Goal: Task Accomplishment & Management: Complete application form

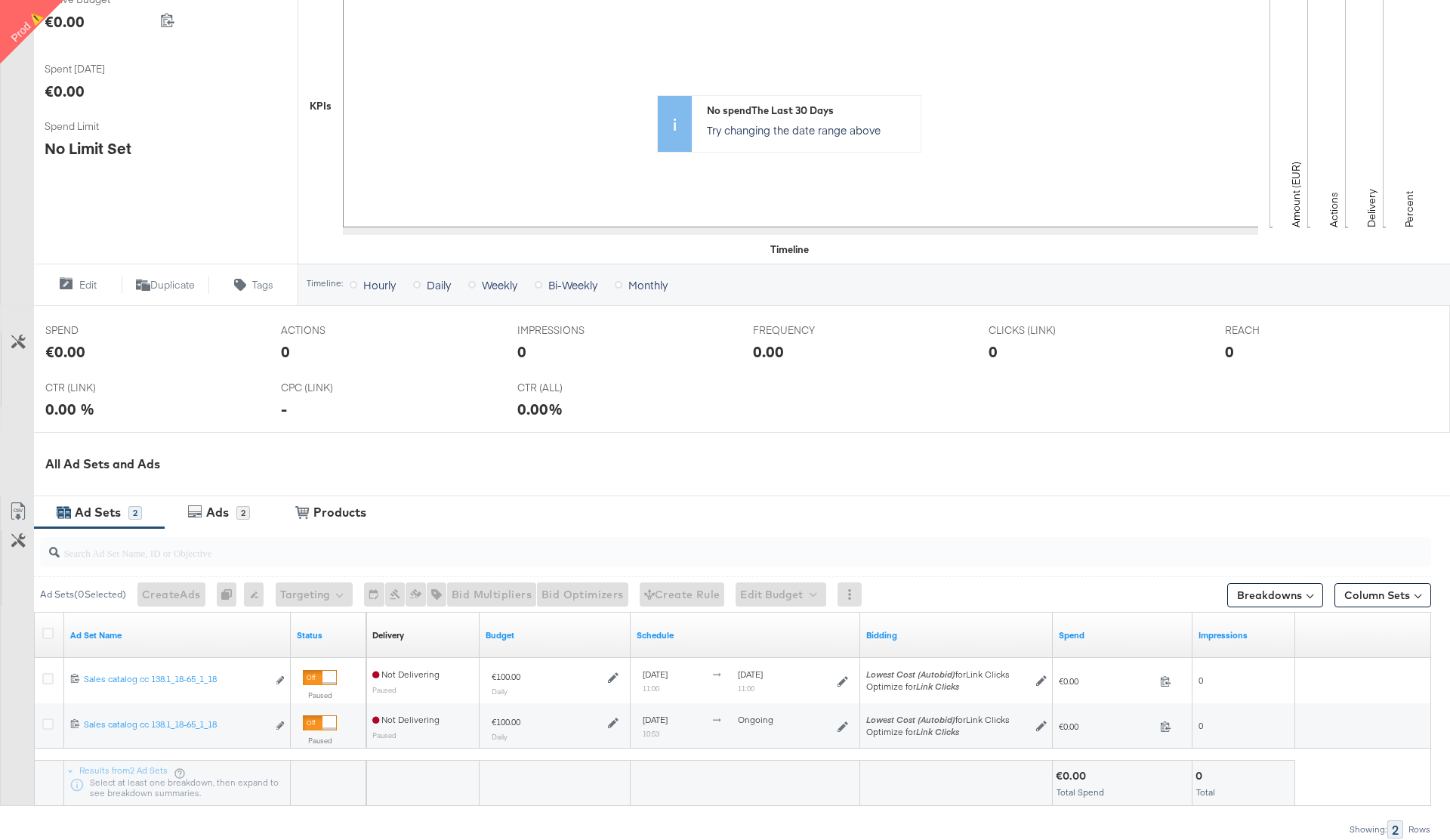
scroll to position [346, 0]
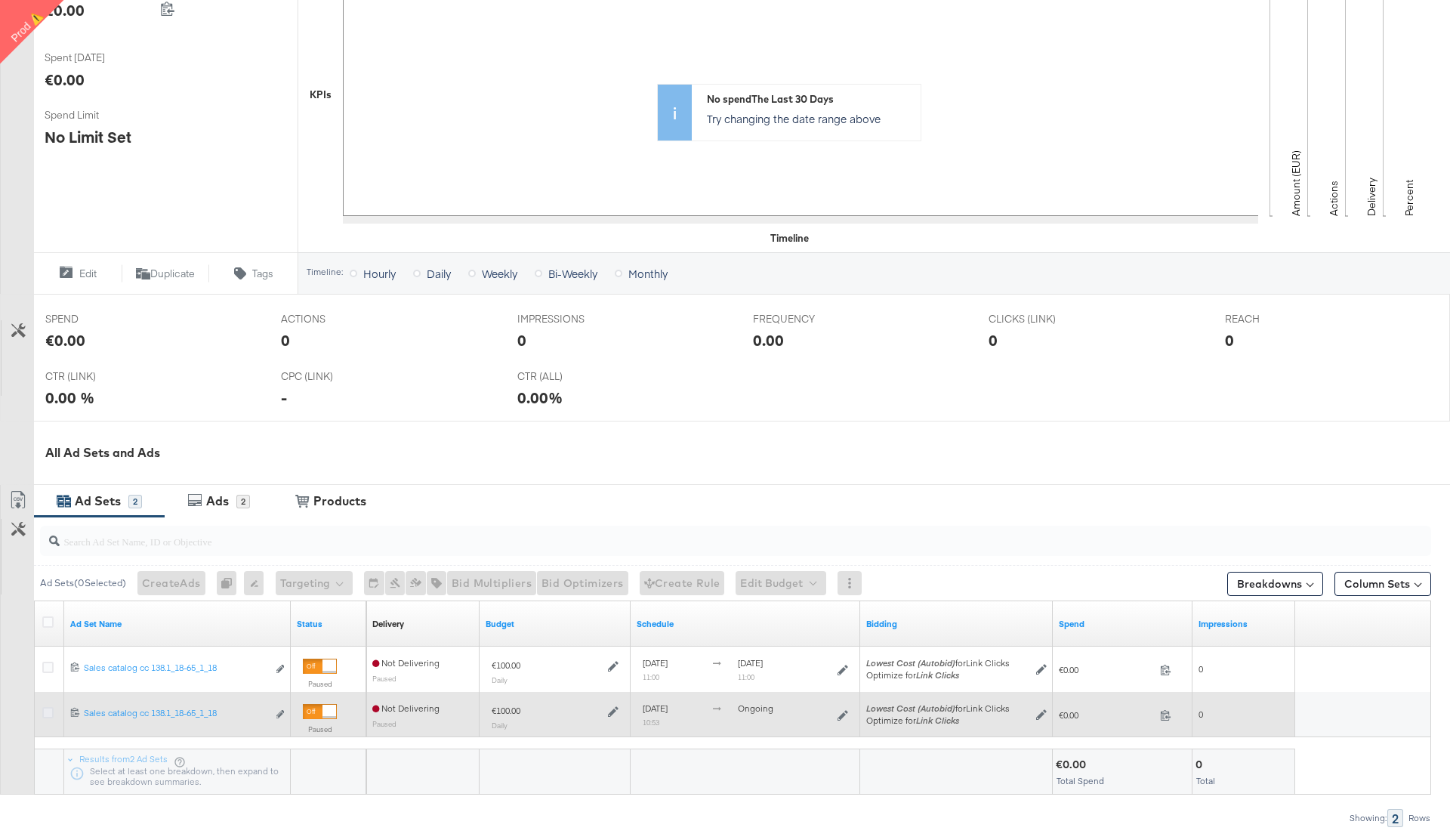
click at [48, 714] on icon at bounding box center [47, 712] width 11 height 11
click at [0, 0] on input "checkbox" at bounding box center [0, 0] width 0 height 0
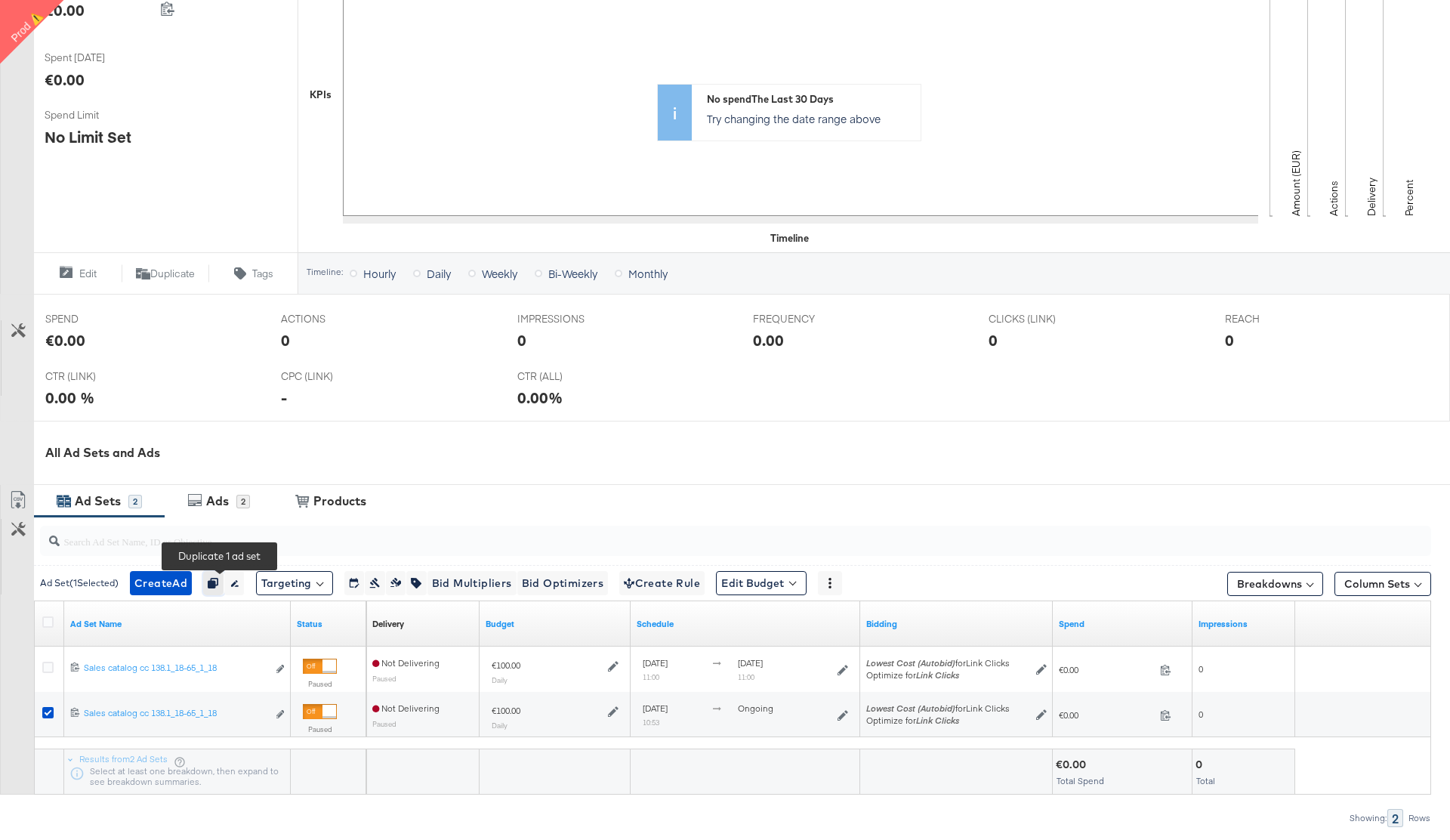
click at [218, 580] on icon "button" at bounding box center [213, 583] width 11 height 10
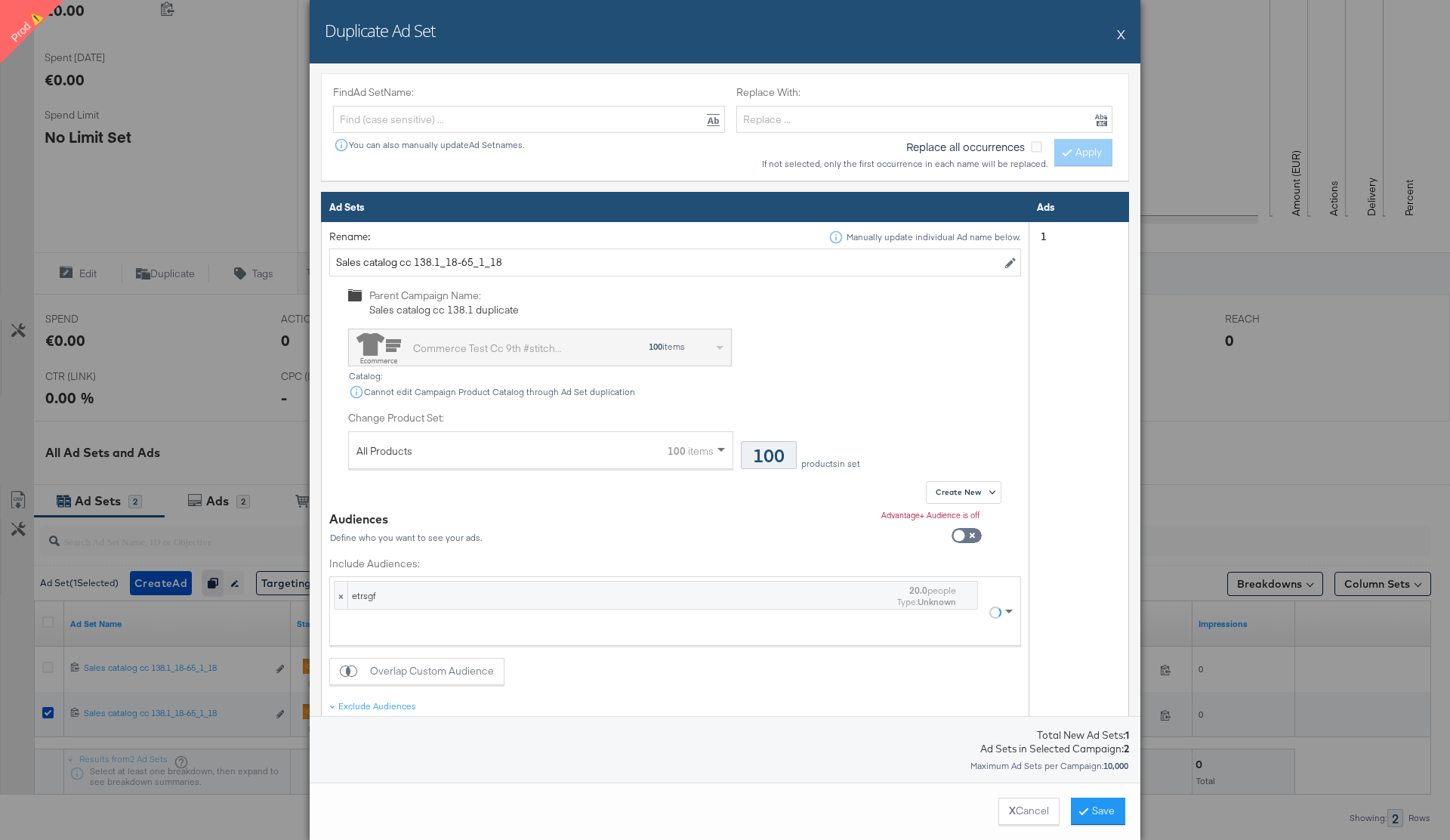
scroll to position [501, 0]
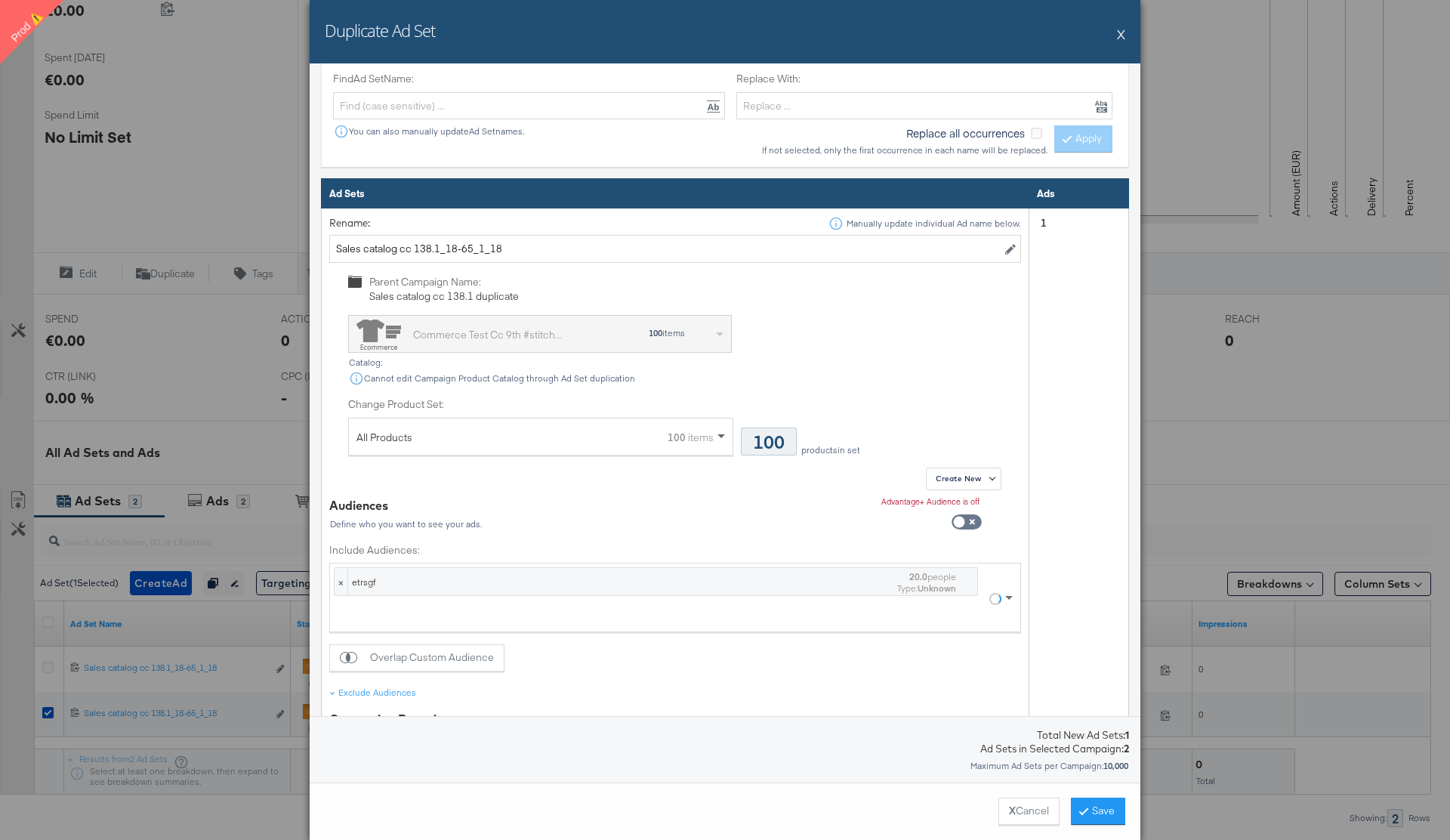
click at [715, 438] on span at bounding box center [723, 436] width 19 height 36
click at [1085, 808] on button "Save" at bounding box center [1098, 810] width 54 height 27
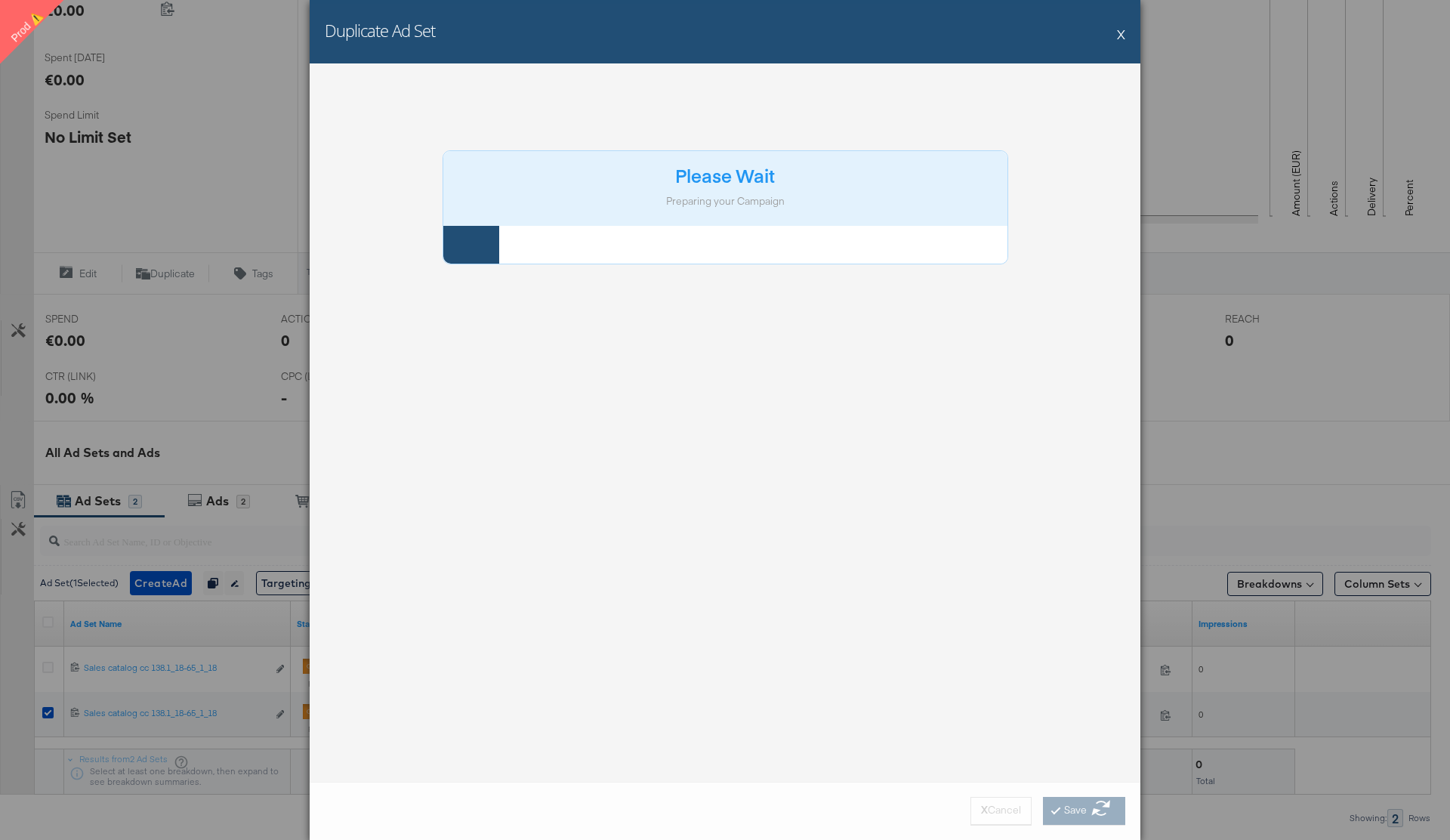
scroll to position [0, 0]
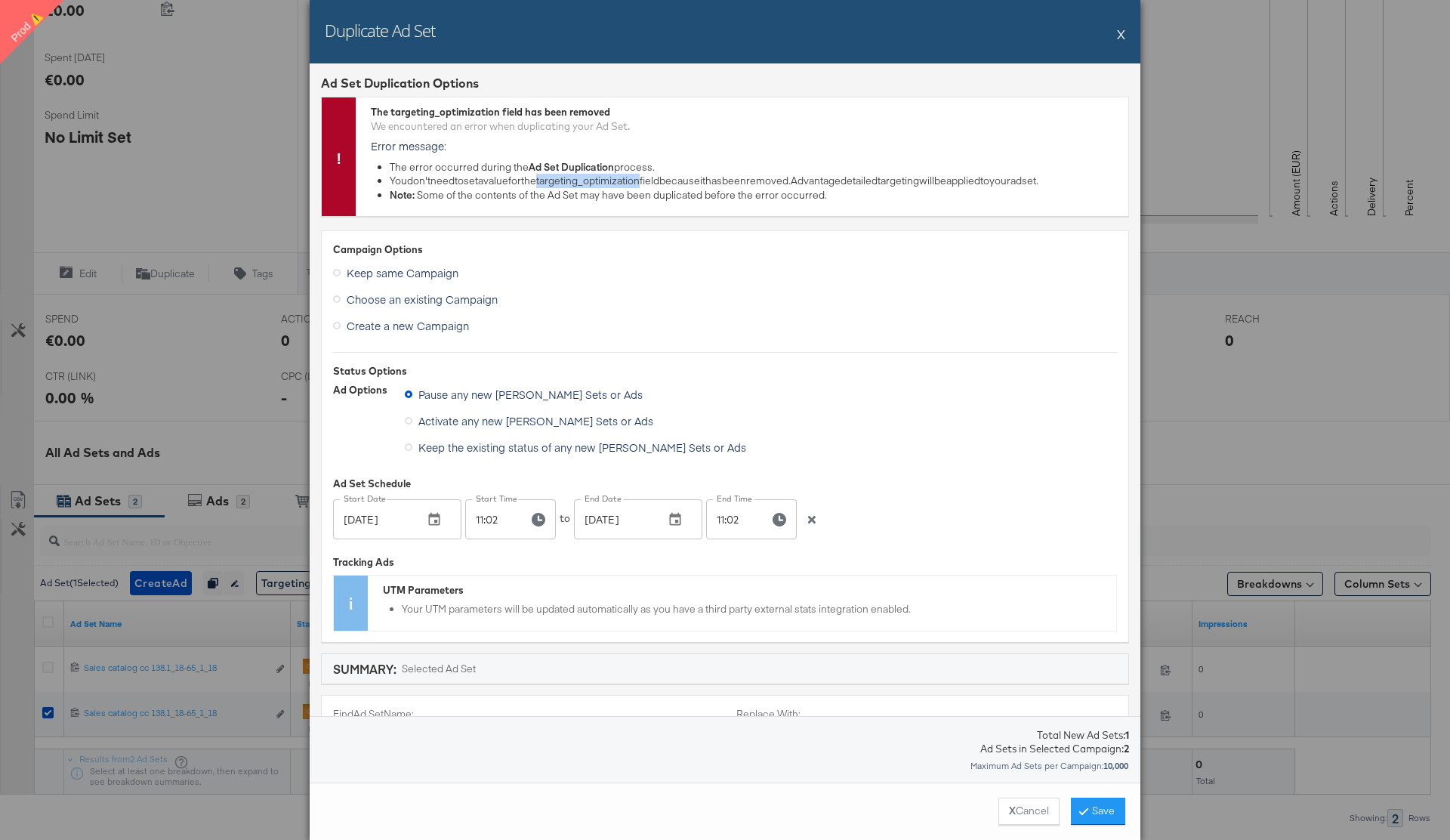
drag, startPoint x: 559, startPoint y: 179, endPoint x: 663, endPoint y: 184, distance: 104.1
click at [663, 184] on li "You don't need to set a value for the targeting_optimization field because it h…" at bounding box center [754, 181] width 731 height 14
copy li "targeting_optimization"
drag, startPoint x: 390, startPoint y: 184, endPoint x: 1105, endPoint y: 172, distance: 715.1
click at [1105, 172] on ul "The error occurred during the Ad Set Duplication process. You don't need to set…" at bounding box center [746, 181] width 750 height 42
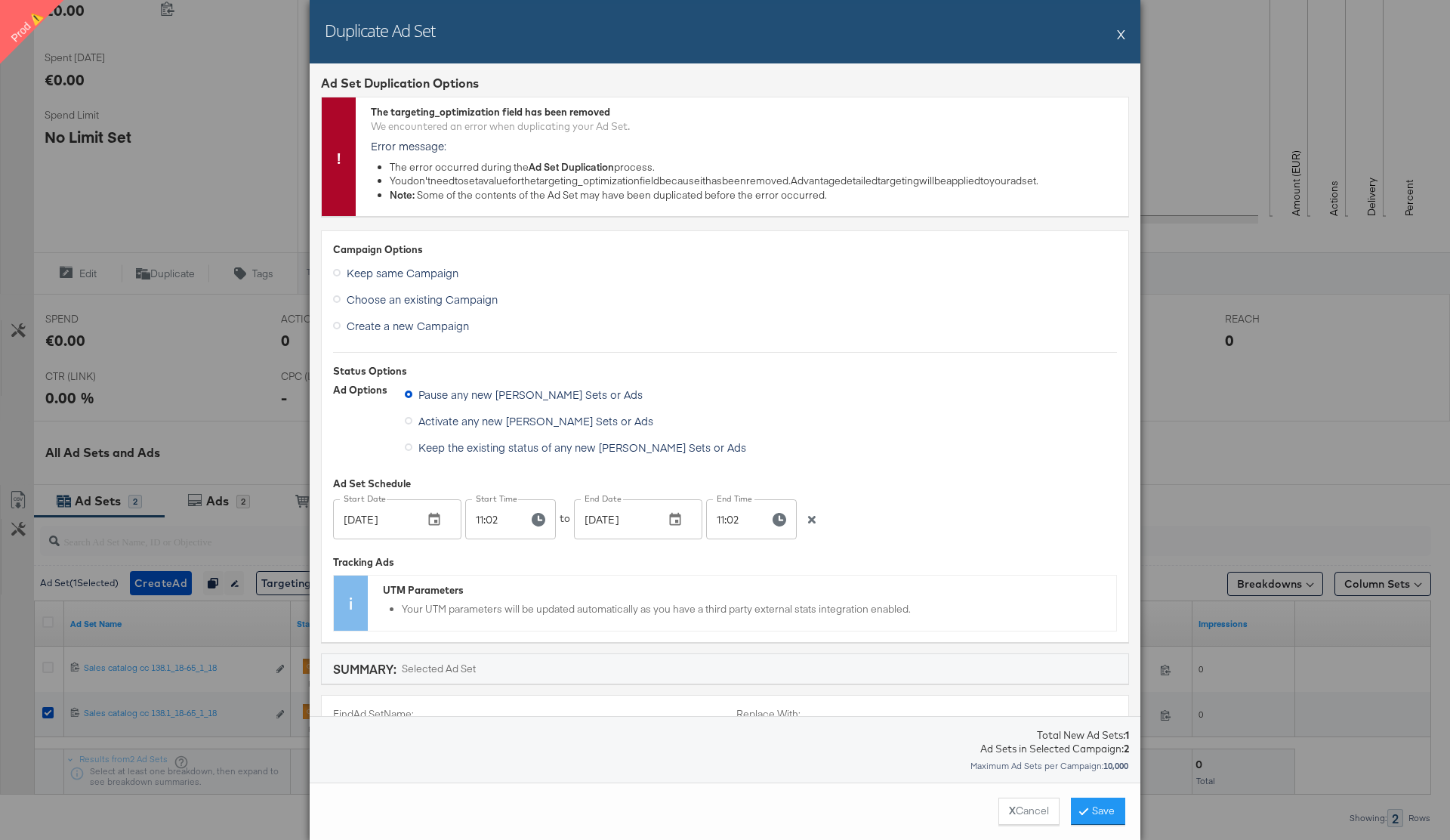
click at [1105, 182] on li "You don't need to set a value for the targeting_optimization field because it h…" at bounding box center [754, 181] width 731 height 14
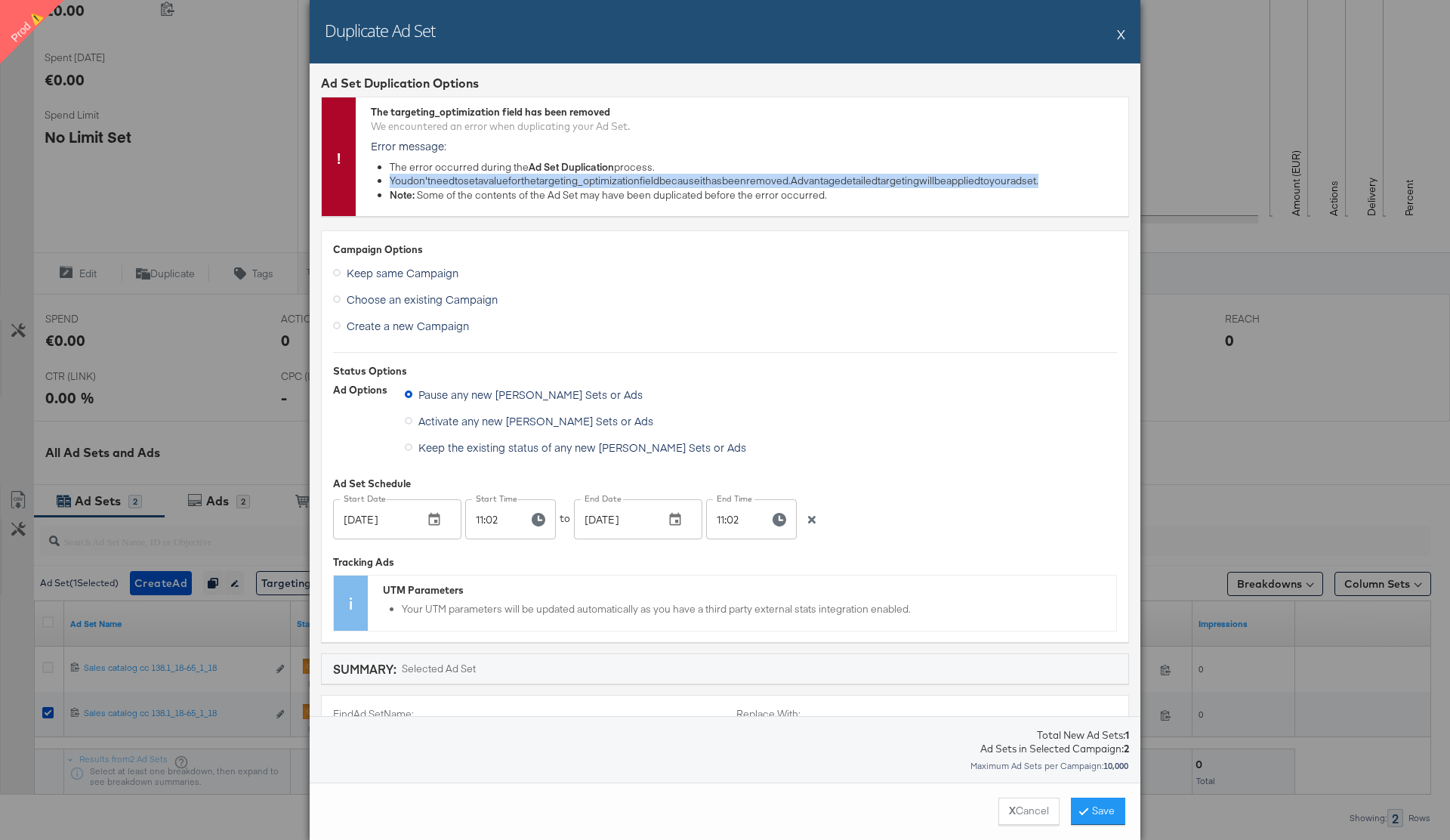
drag, startPoint x: 1103, startPoint y: 180, endPoint x: 390, endPoint y: 183, distance: 713.0
click at [390, 183] on li "You don't need to set a value for the targeting_optimization field because it h…" at bounding box center [754, 181] width 731 height 14
copy li "You don't need to set a value for the targeting_optimization field because it h…"
click at [1123, 38] on button "X" at bounding box center [1120, 34] width 8 height 31
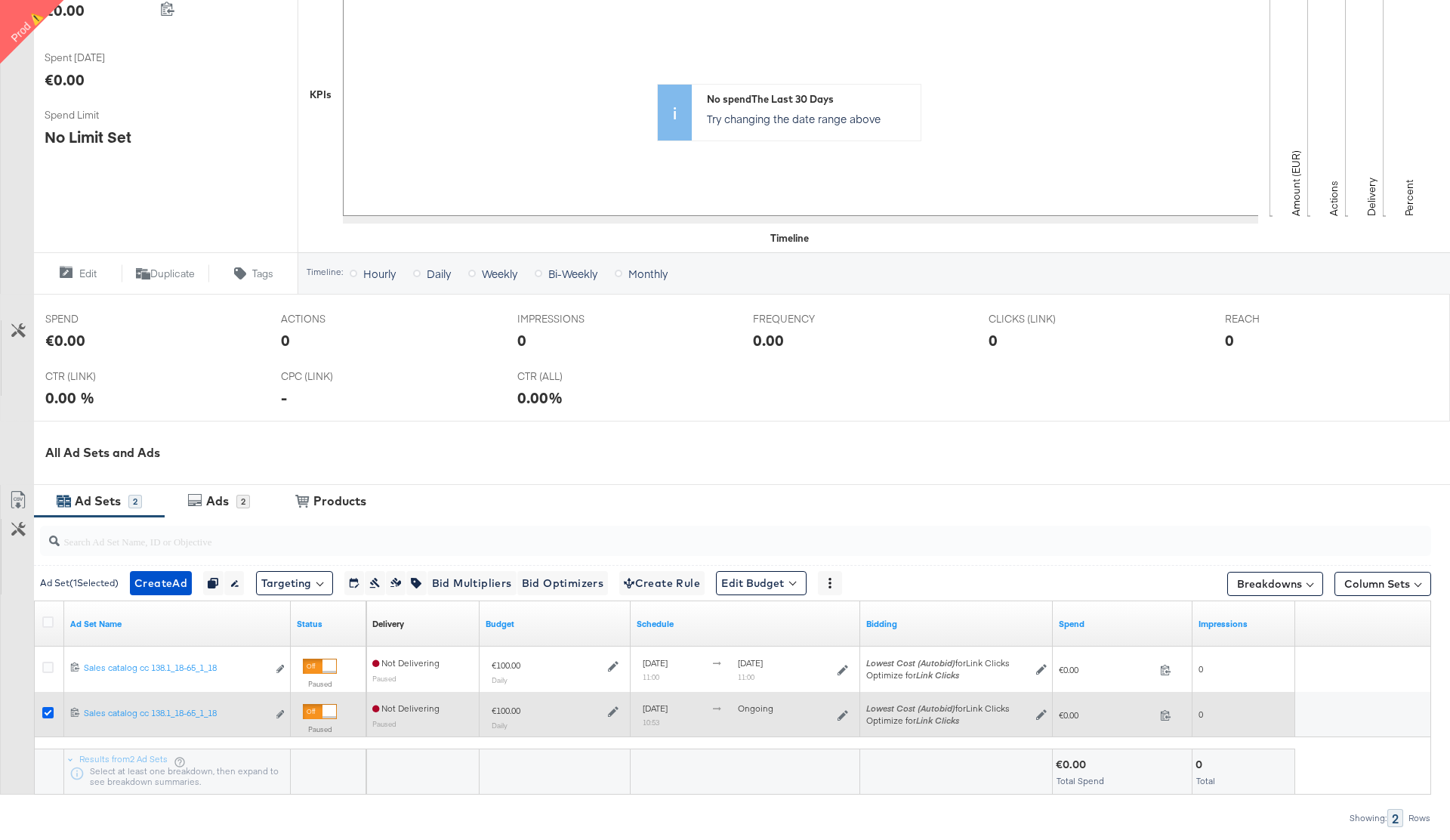
click at [47, 713] on icon at bounding box center [47, 712] width 11 height 11
click at [0, 0] on input "checkbox" at bounding box center [0, 0] width 0 height 0
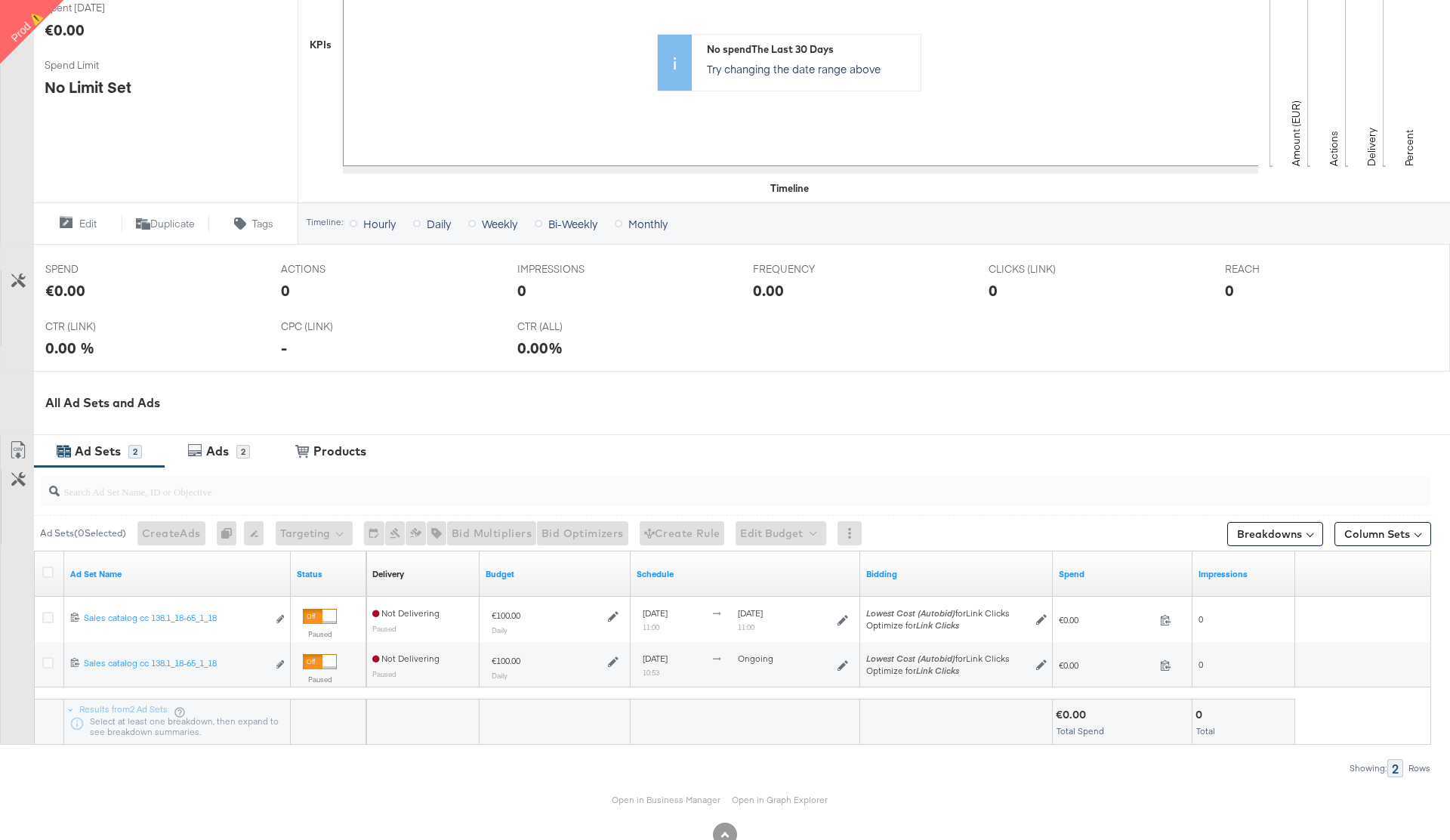
scroll to position [399, 0]
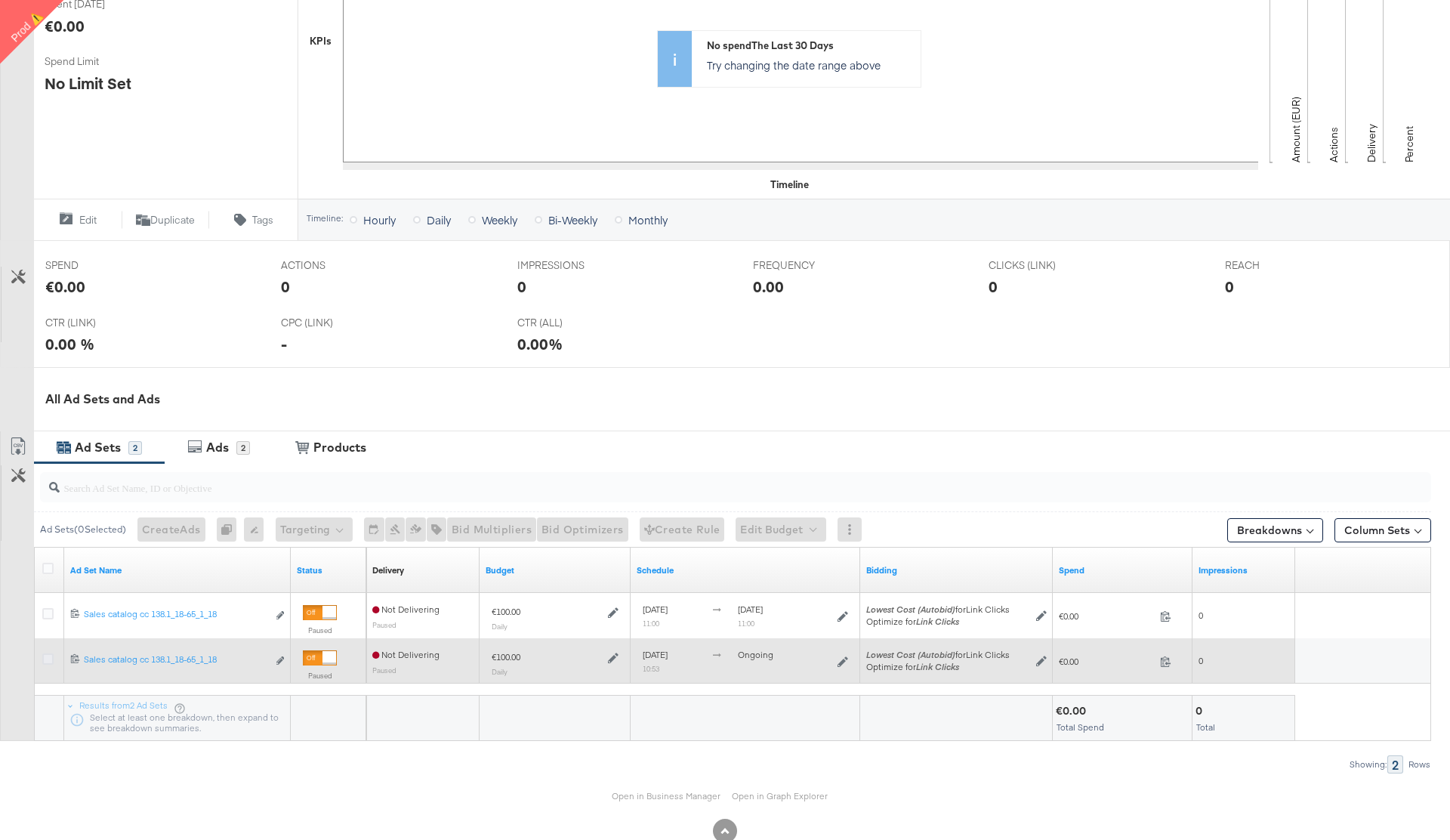
click at [51, 657] on icon at bounding box center [47, 658] width 11 height 11
click at [0, 0] on input "checkbox" at bounding box center [0, 0] width 0 height 0
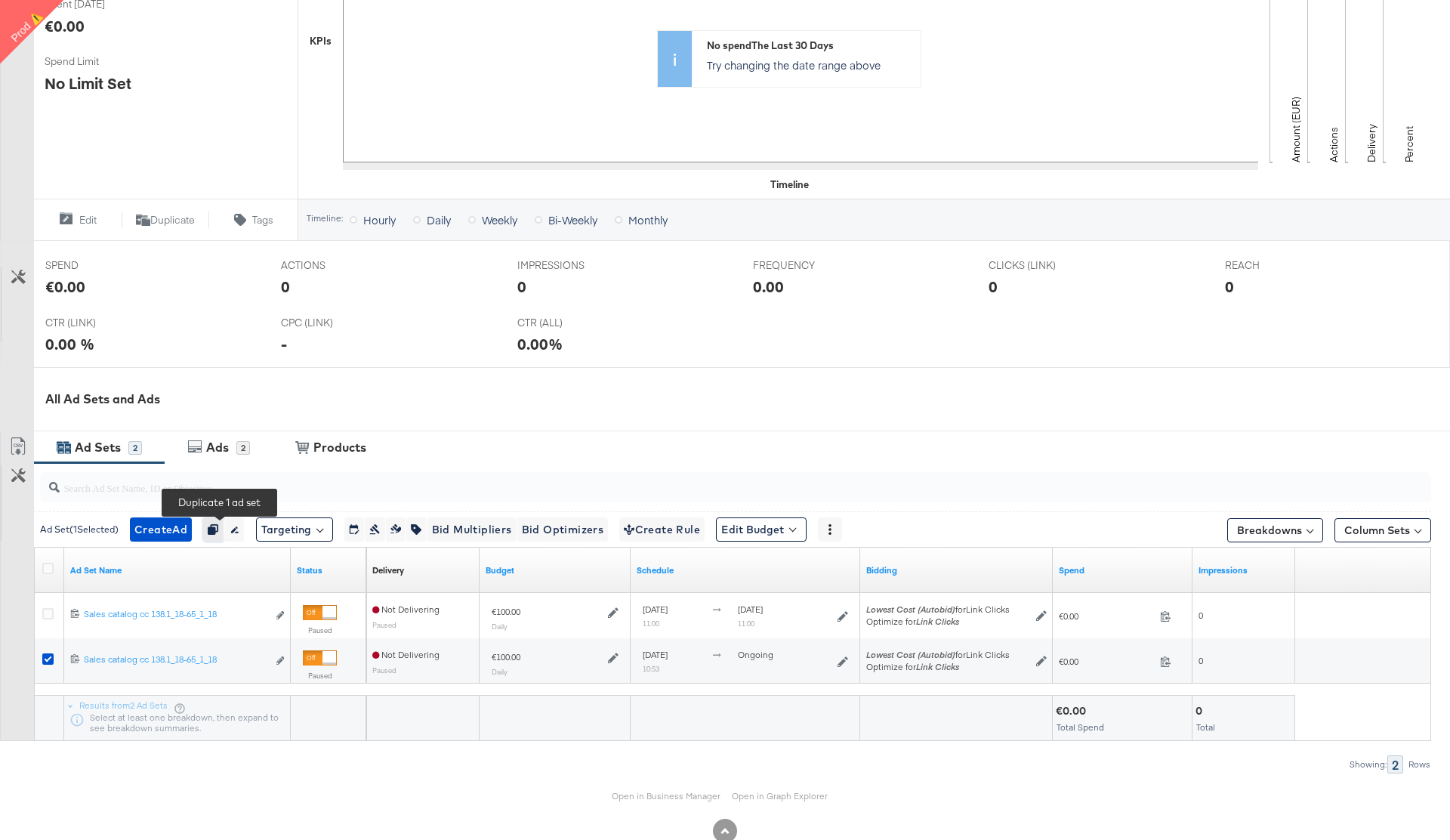
click at [218, 528] on icon "button" at bounding box center [213, 529] width 11 height 10
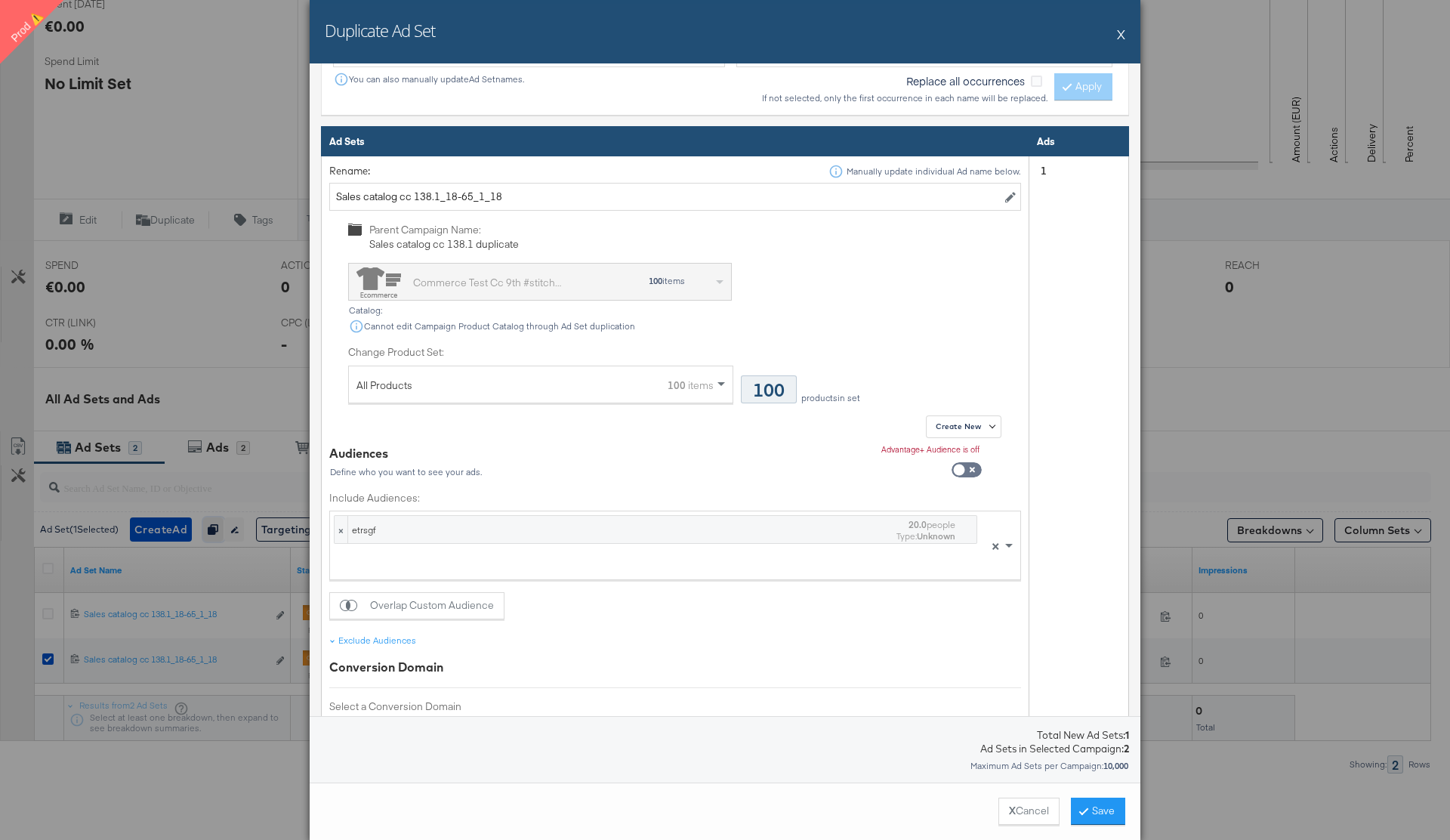
scroll to position [556, 0]
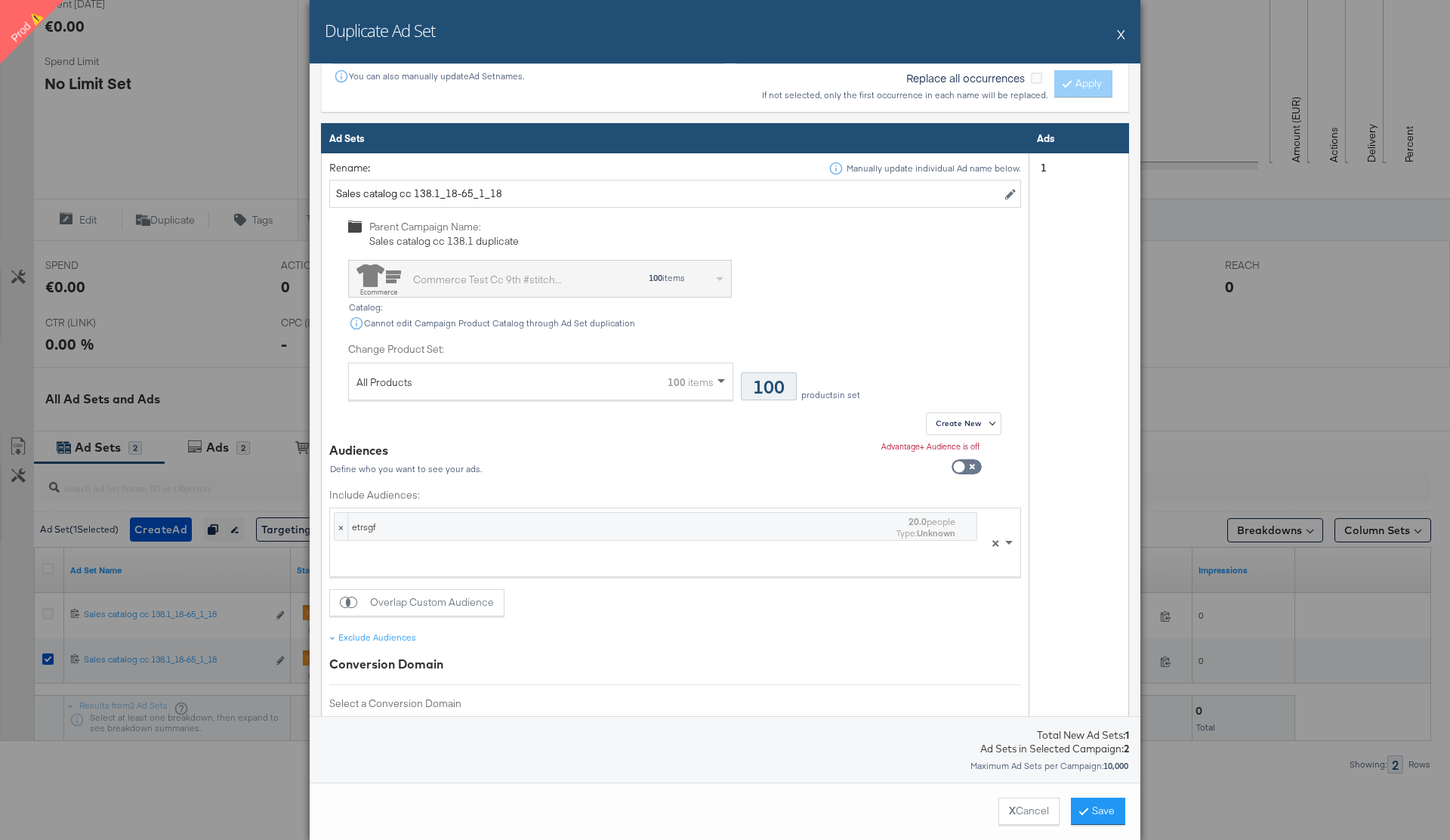
click at [715, 383] on span at bounding box center [723, 381] width 19 height 36
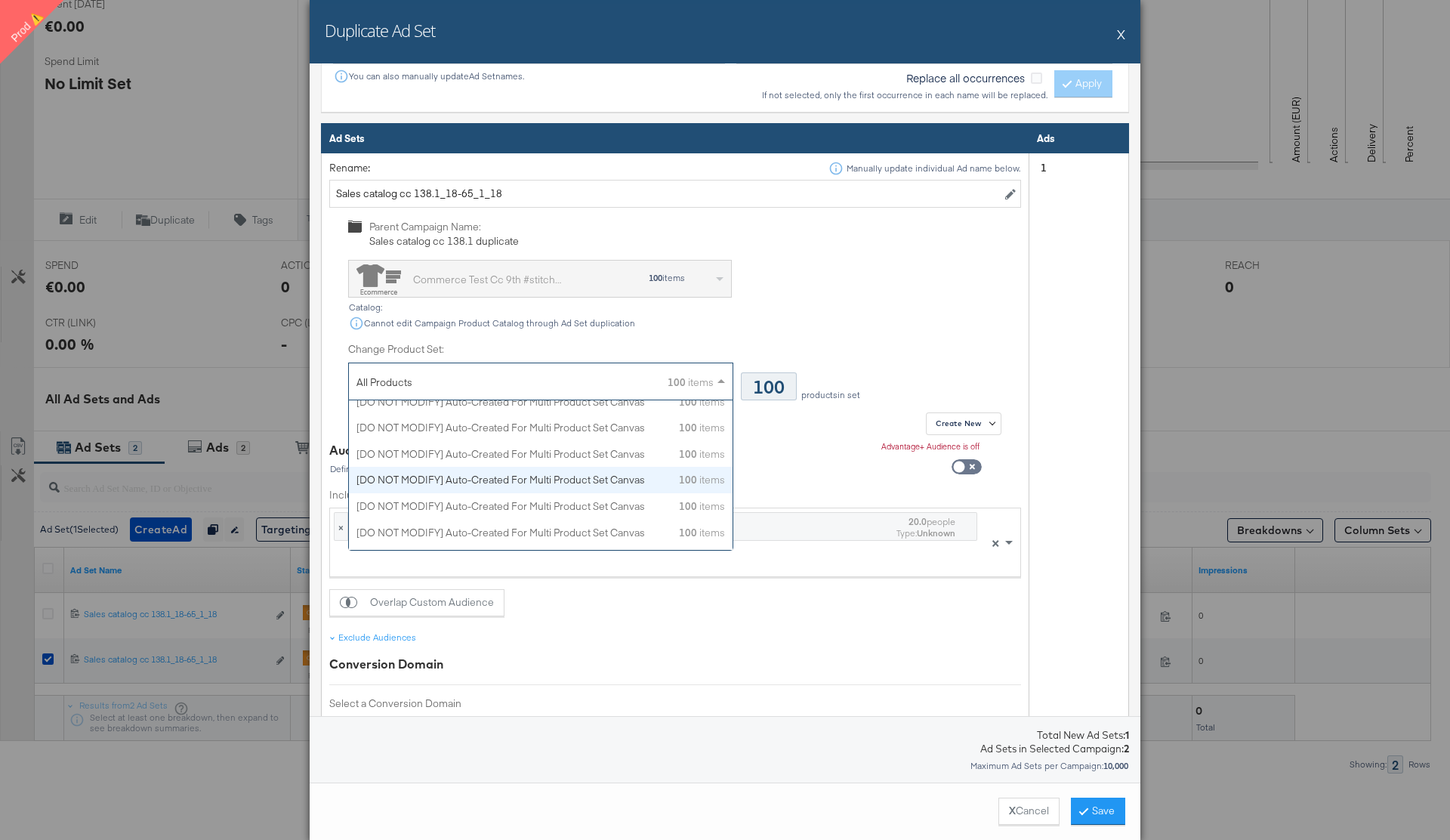
scroll to position [433, 0]
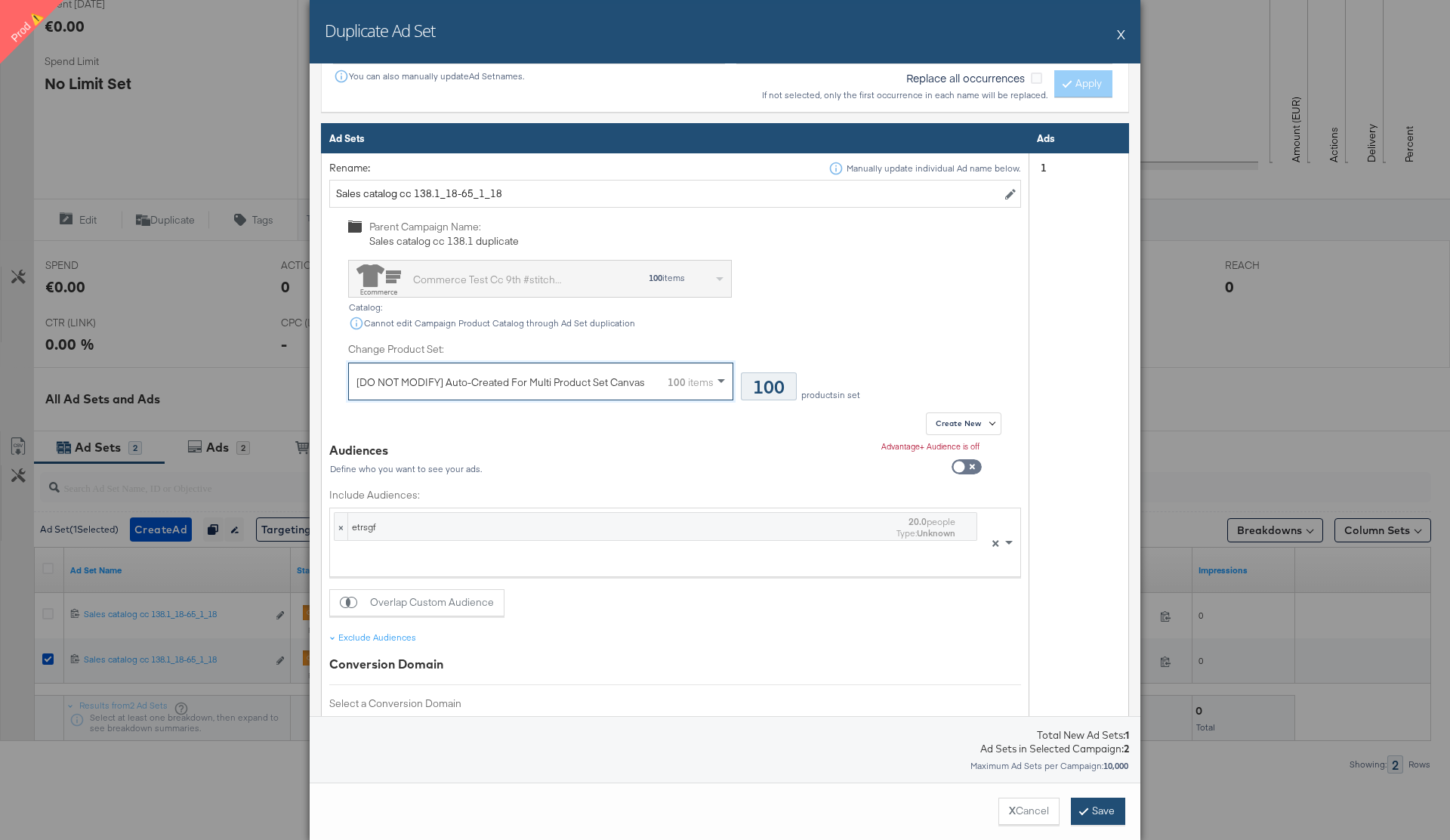
click at [1094, 813] on button "Save" at bounding box center [1098, 810] width 54 height 27
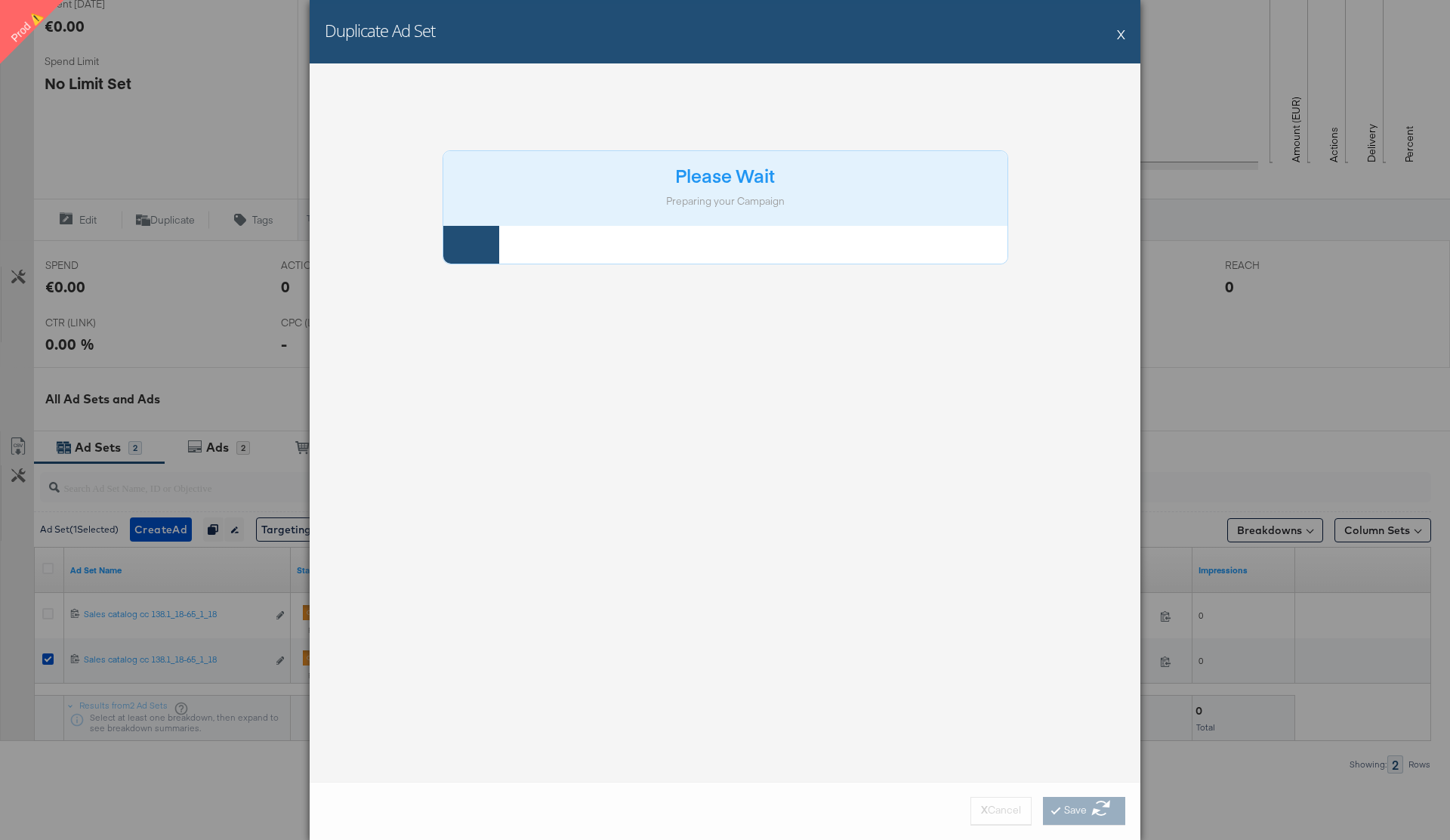
scroll to position [0, 0]
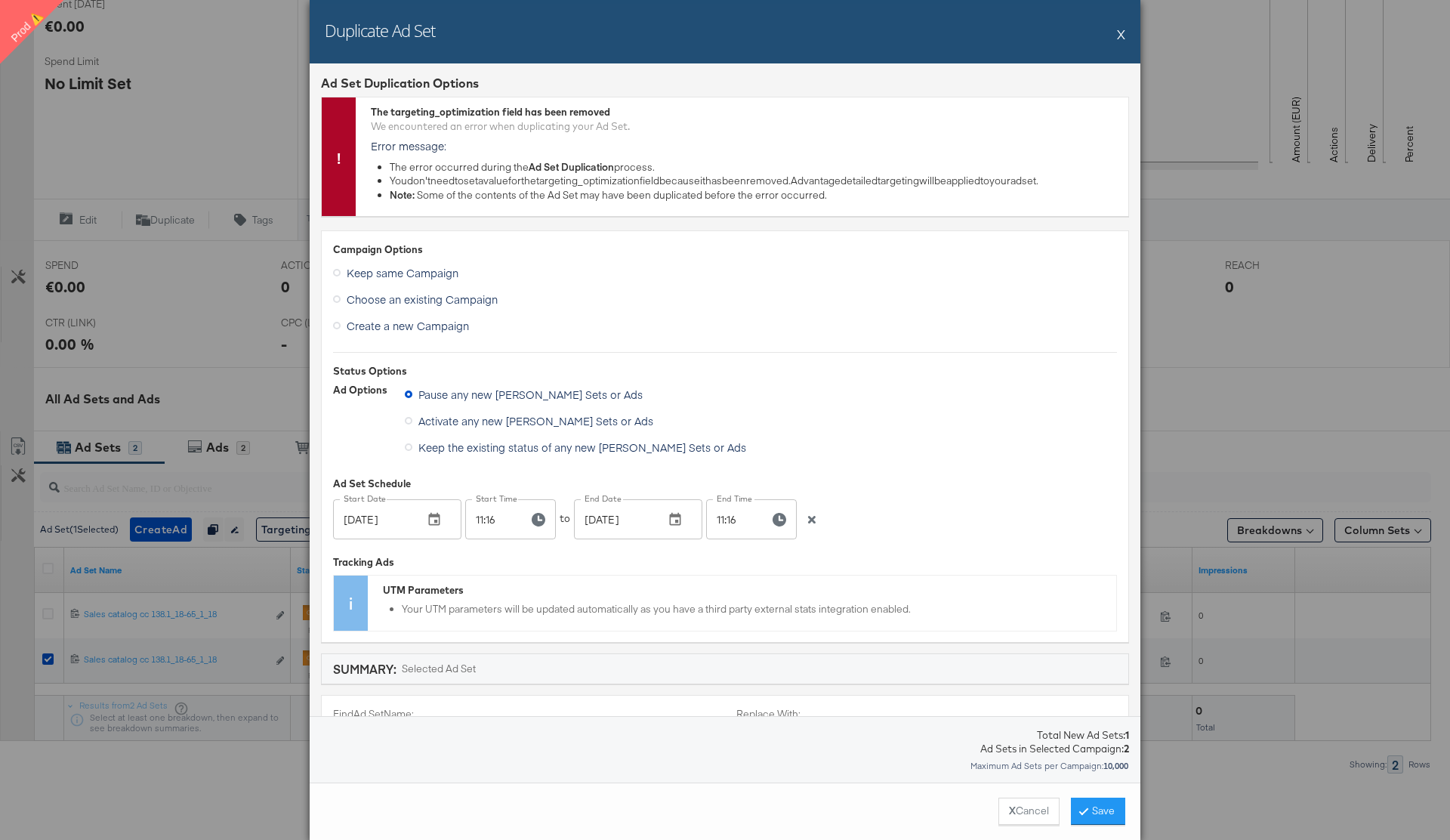
click at [1124, 36] on button "X" at bounding box center [1120, 34] width 8 height 31
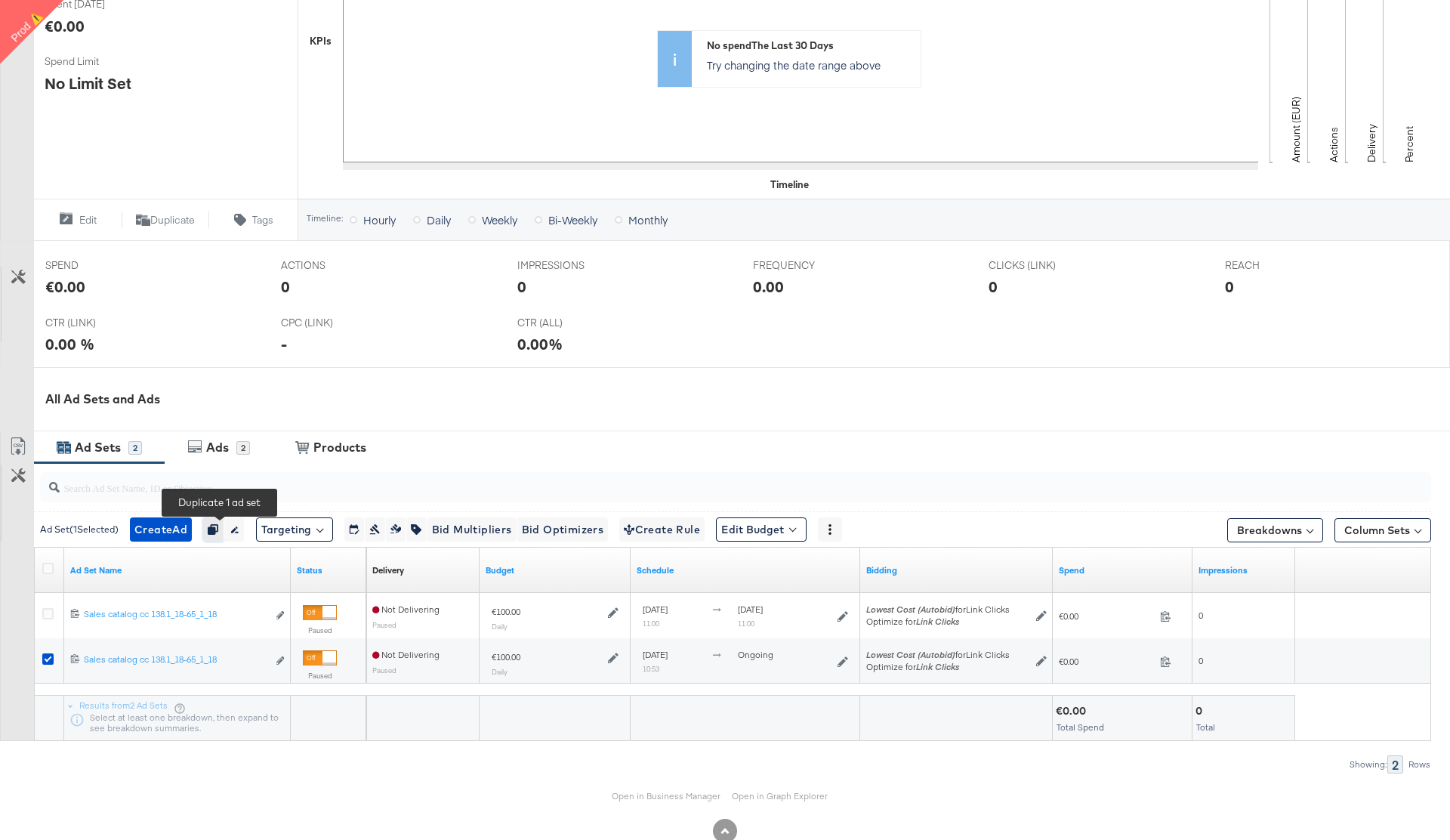
click at [218, 522] on button "button" at bounding box center [213, 529] width 20 height 24
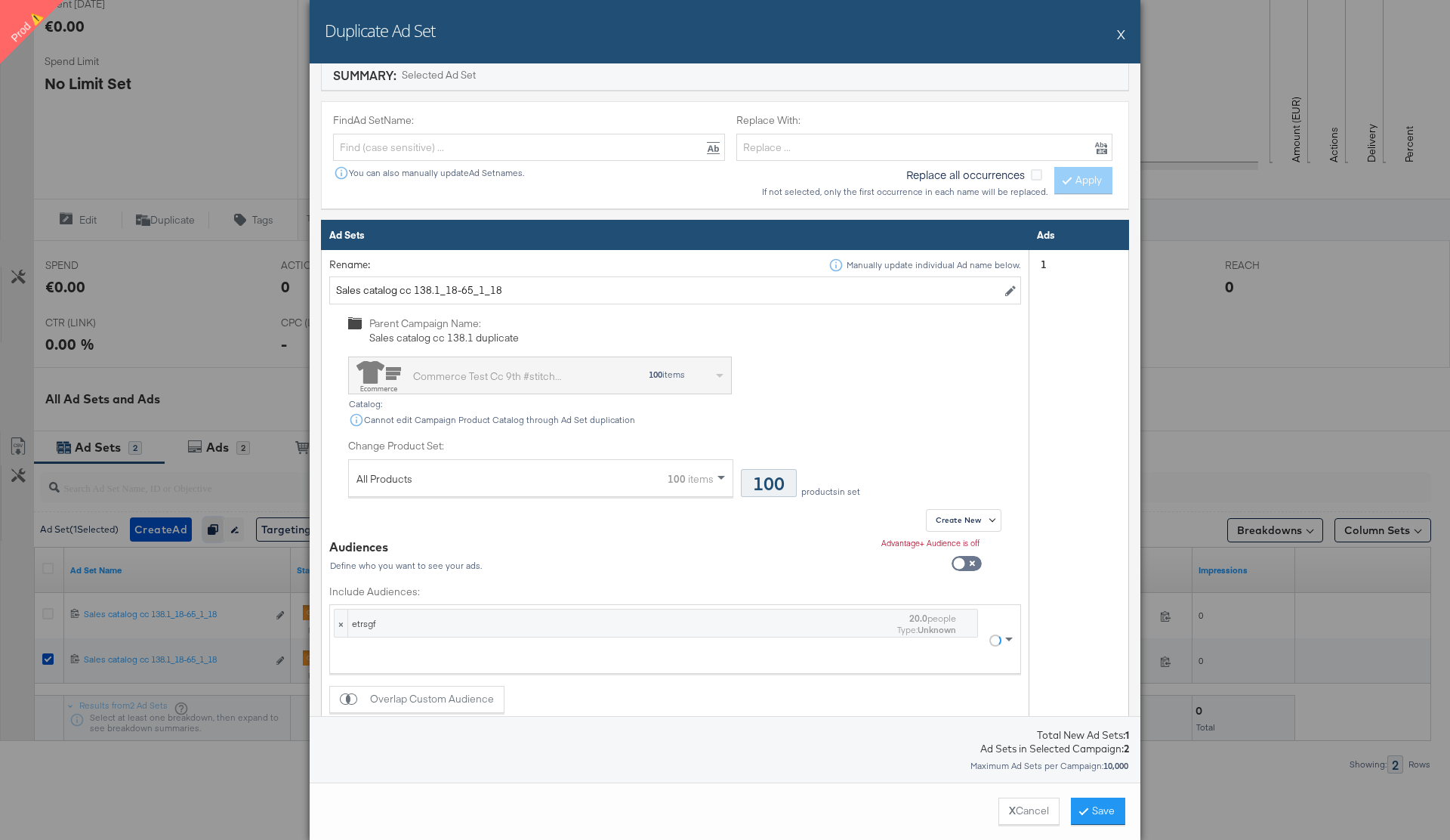
scroll to position [559, 0]
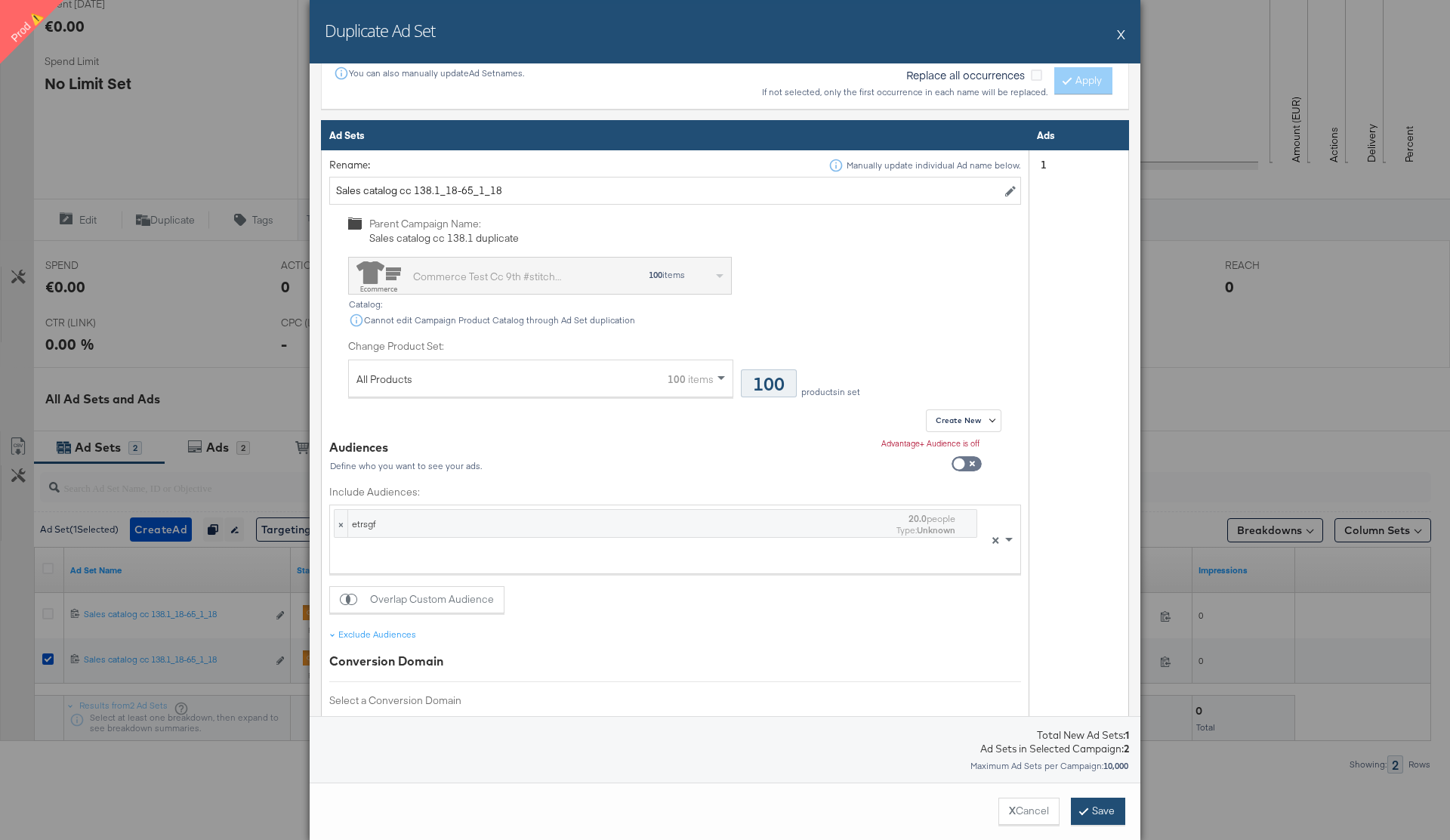
click at [1105, 805] on button "Save" at bounding box center [1098, 810] width 54 height 27
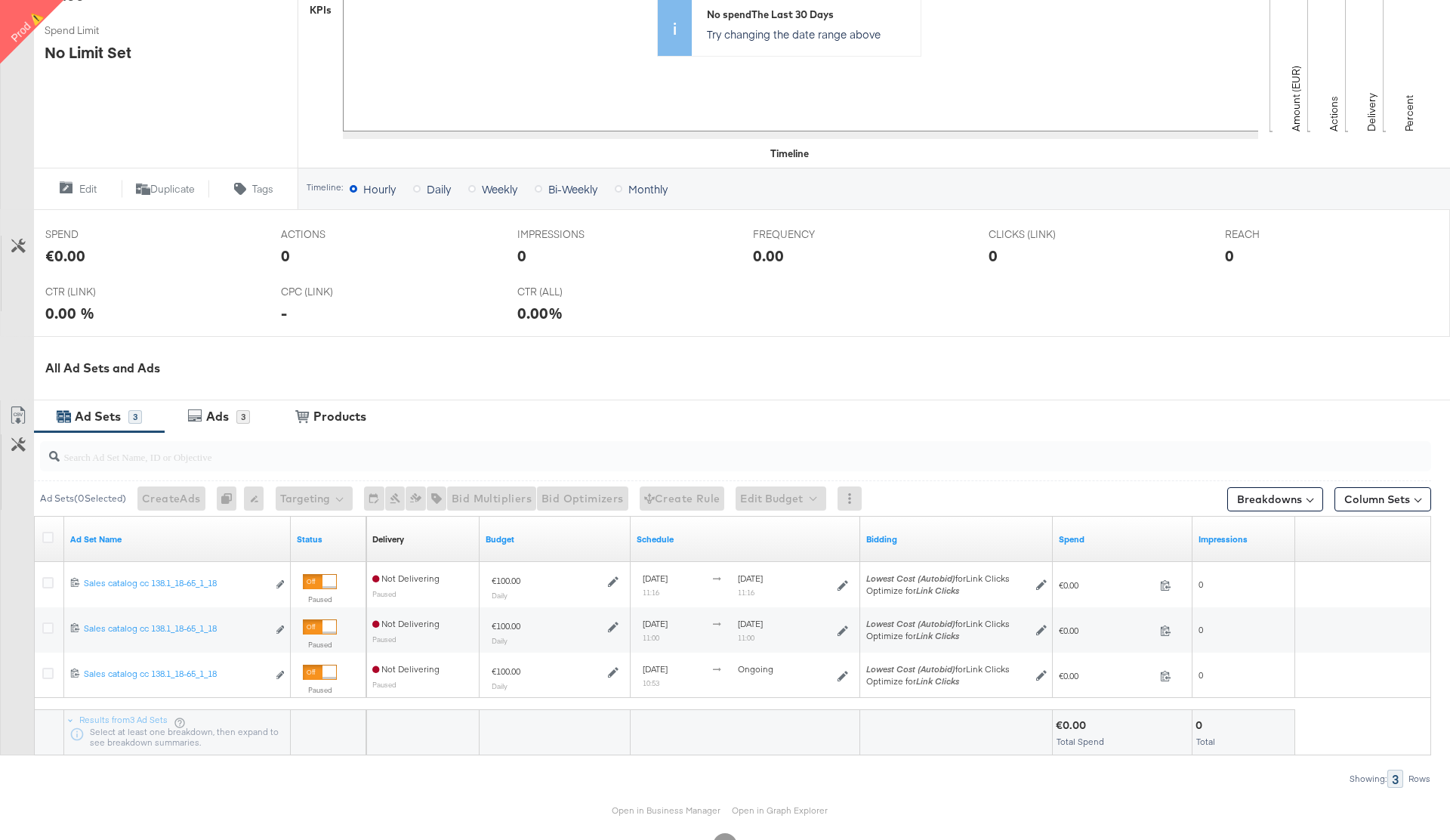
scroll to position [444, 0]
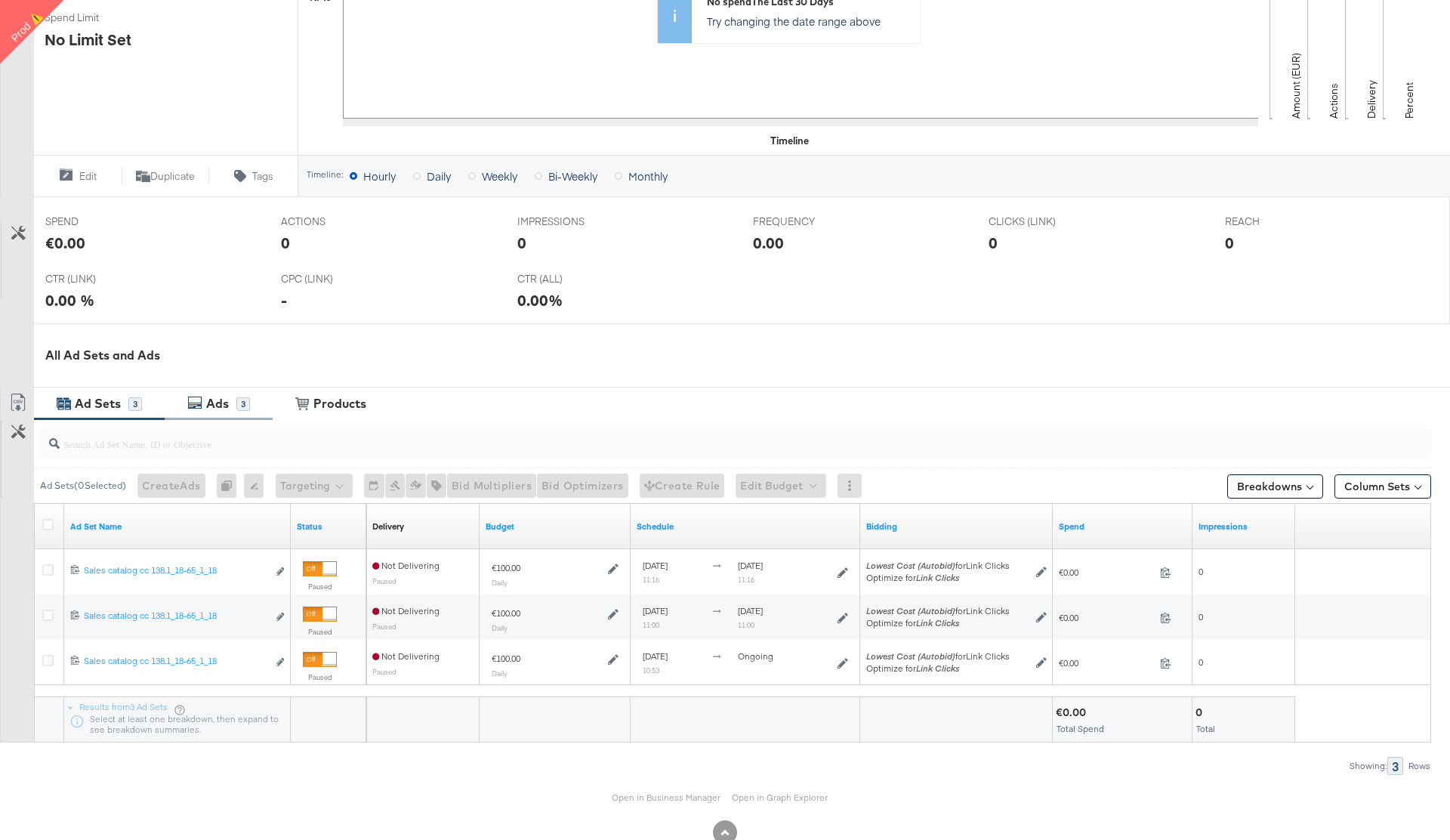
click at [216, 405] on div "Ads" at bounding box center [218, 403] width 23 height 18
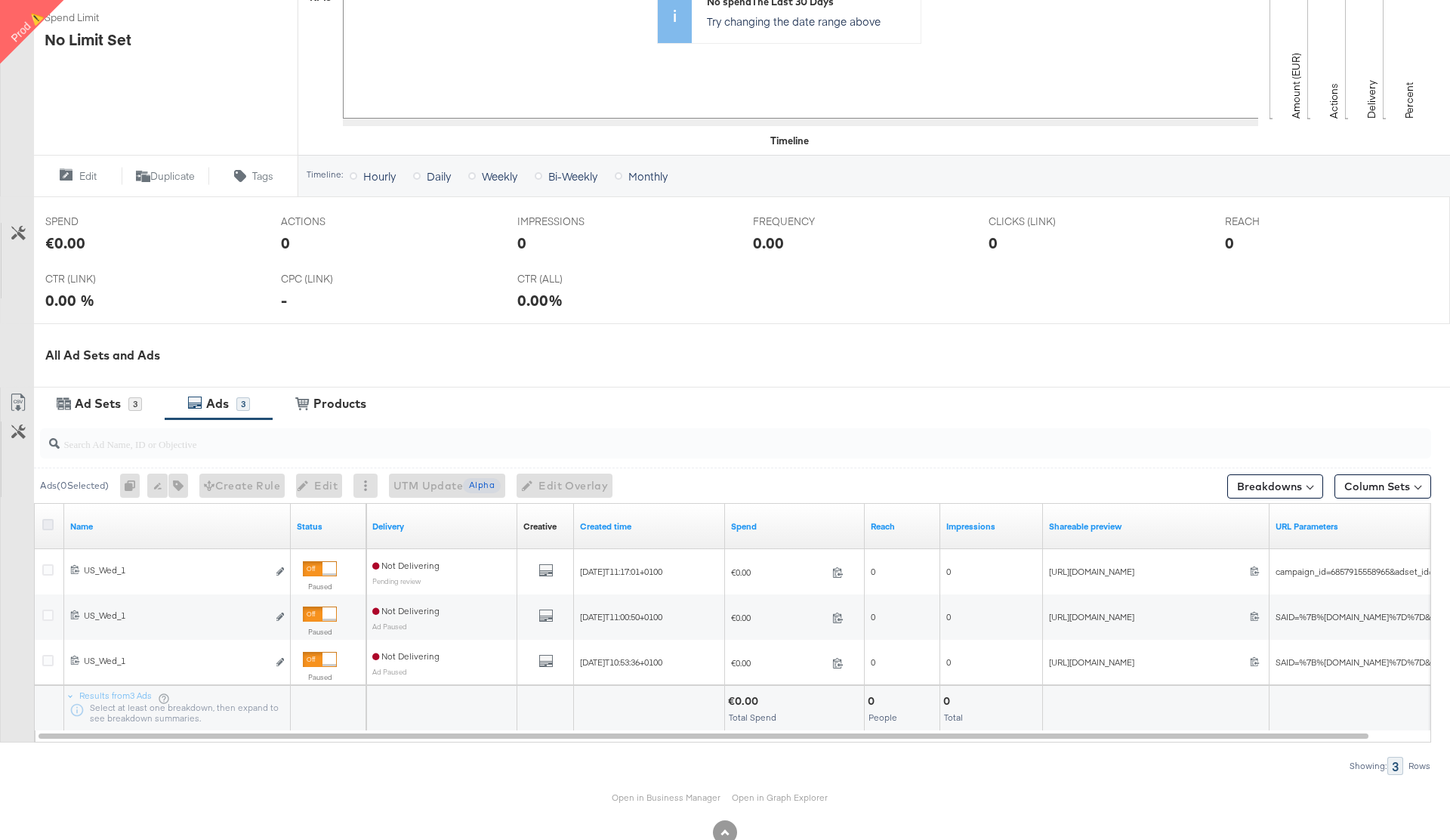
click at [47, 525] on icon at bounding box center [47, 524] width 11 height 11
click at [0, 0] on input "checkbox" at bounding box center [0, 0] width 0 height 0
click at [134, 483] on icon "button" at bounding box center [129, 486] width 11 height 10
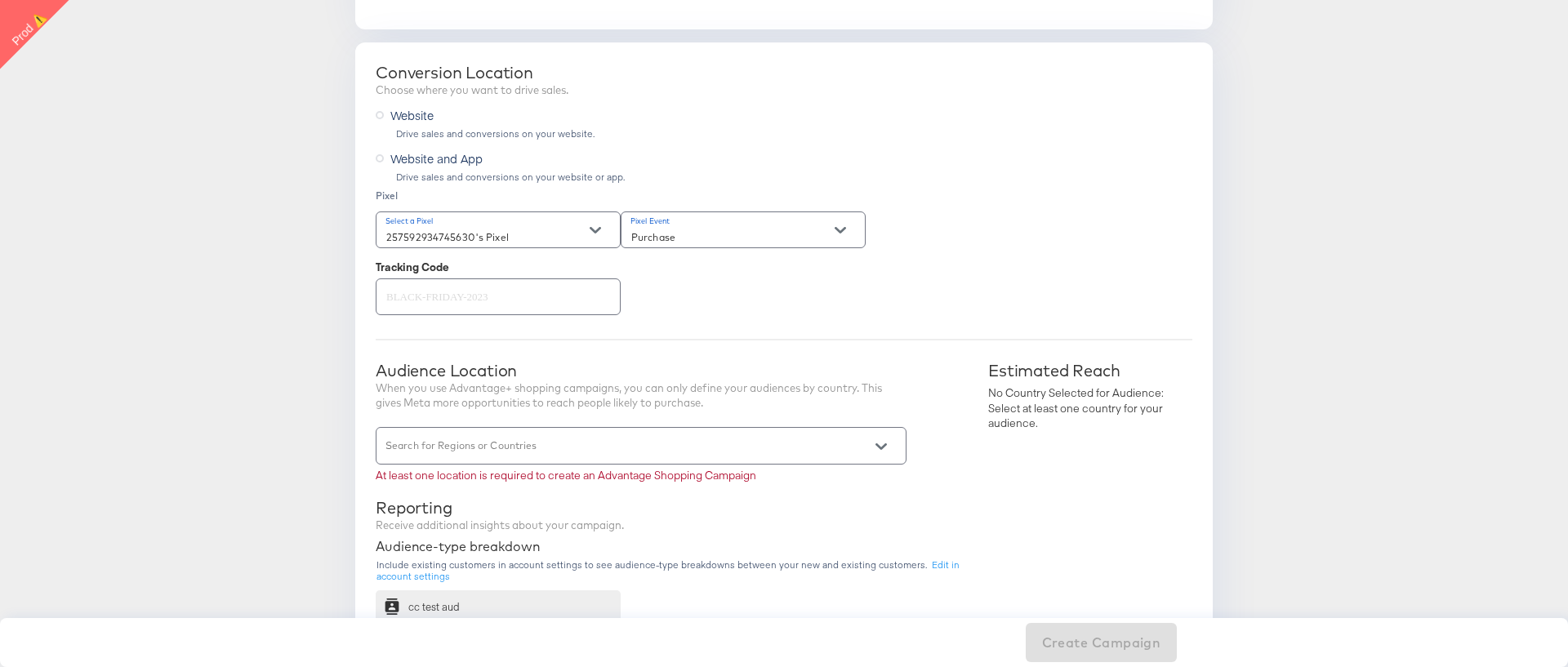
scroll to position [307, 0]
click at [603, 457] on input "Search for Regions or Countries" at bounding box center [618, 451] width 469 height 19
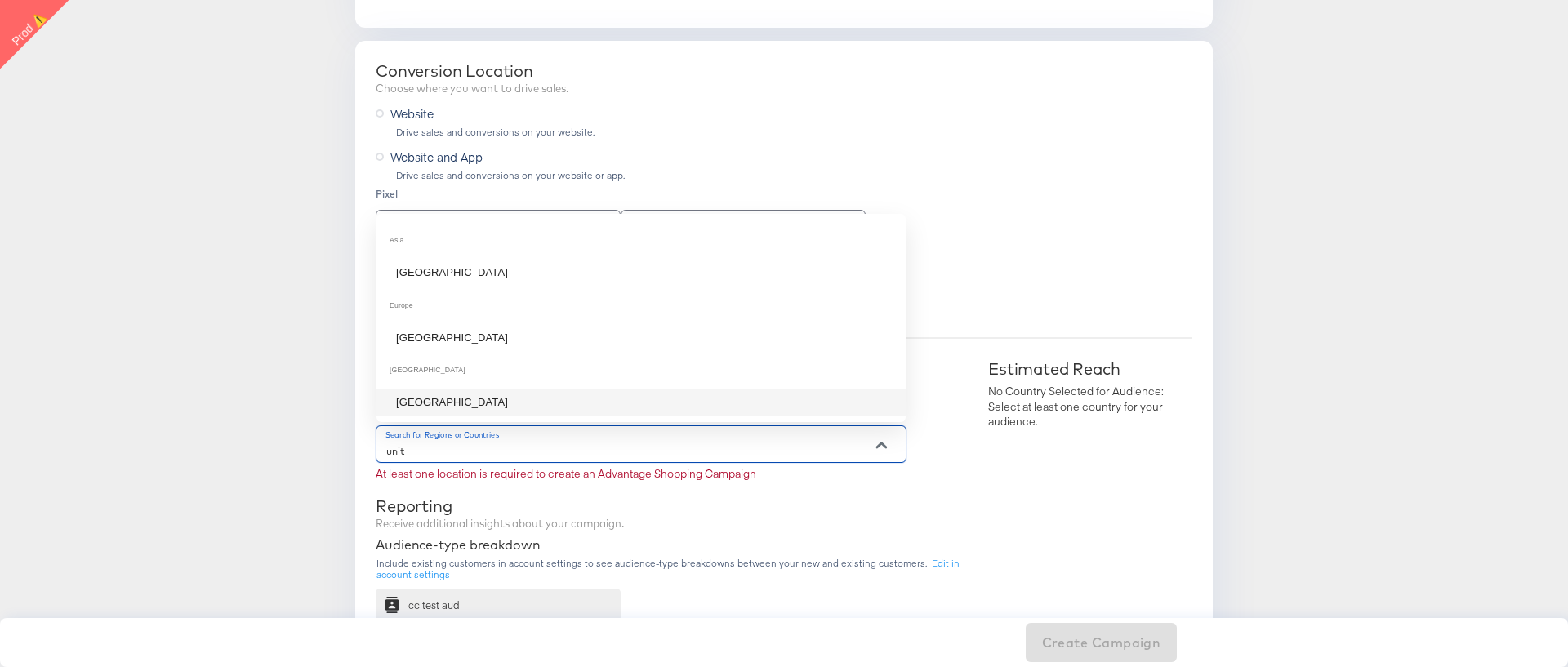
click at [537, 408] on li "[GEOGRAPHIC_DATA]" at bounding box center [641, 403] width 529 height 26
type input "unit"
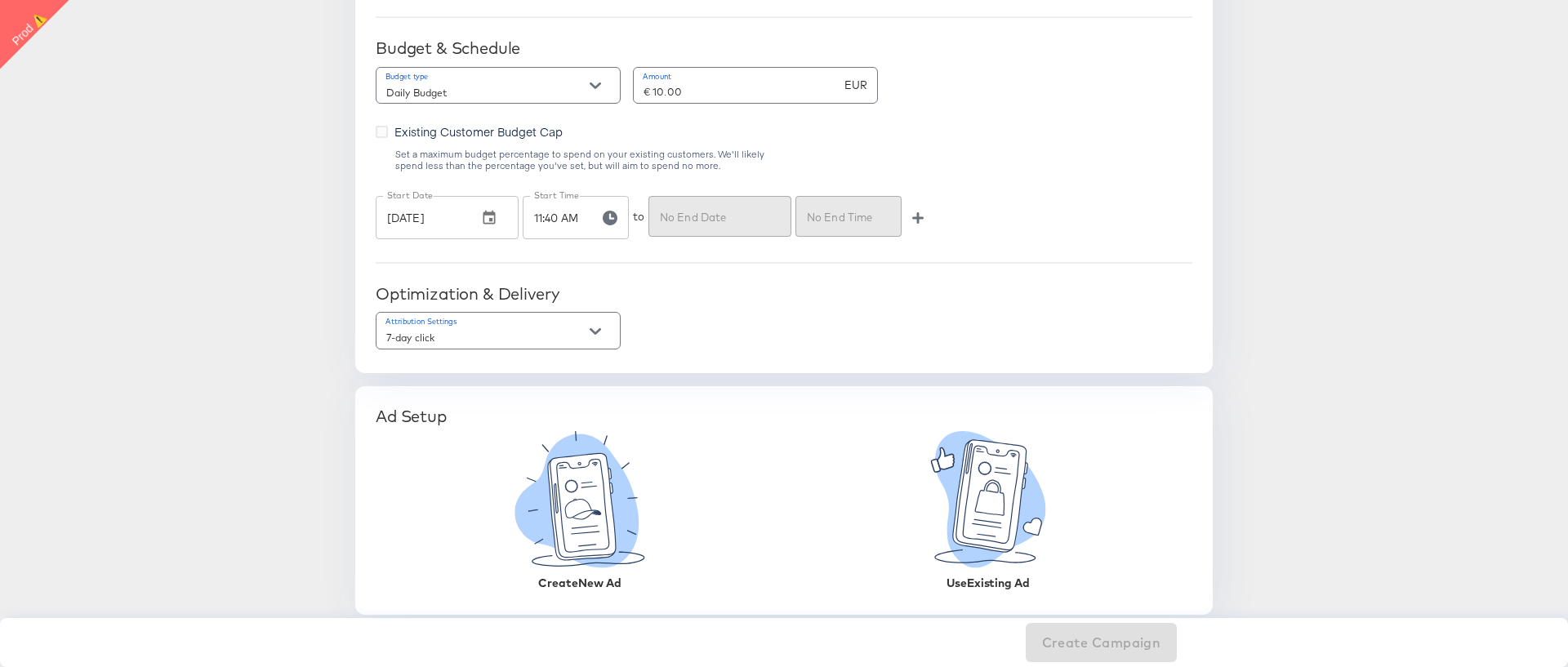
scroll to position [951, 0]
click at [961, 485] on icon at bounding box center [990, 494] width 74 height 112
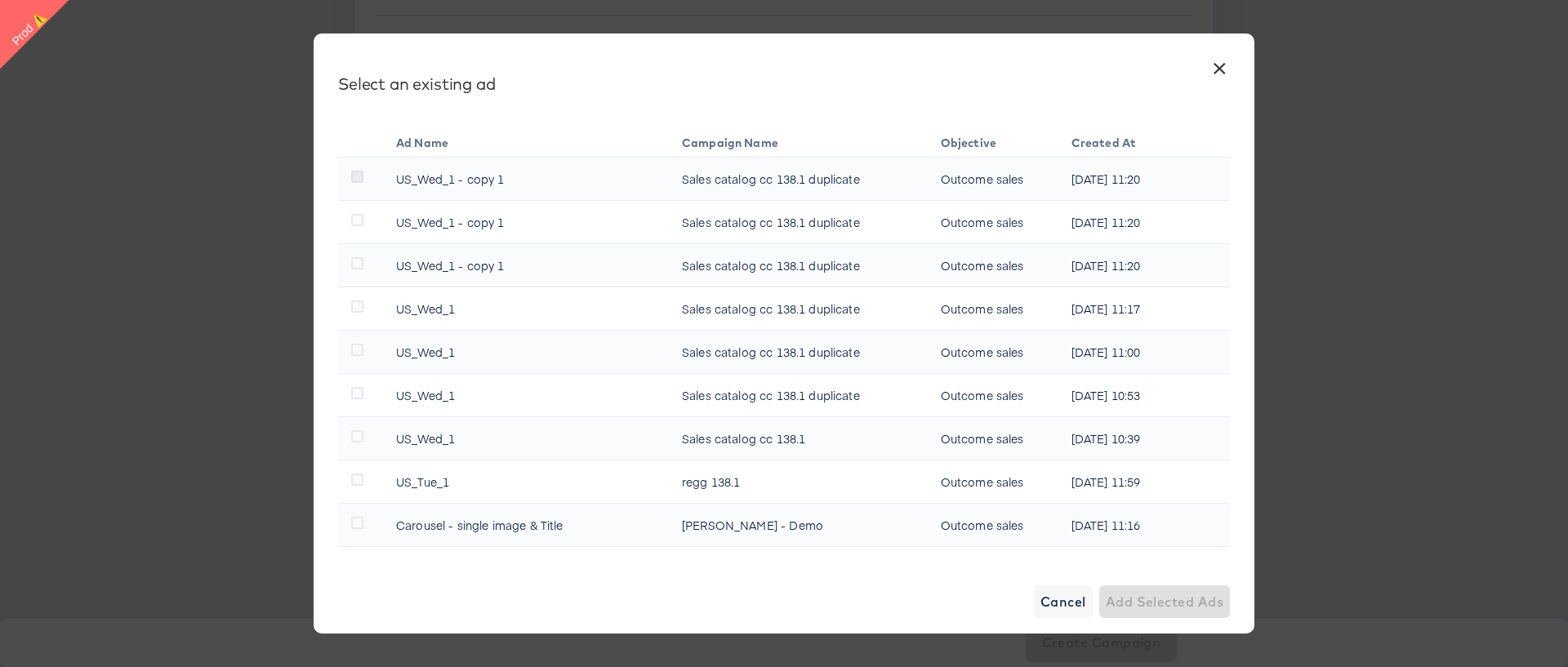
click at [357, 174] on icon at bounding box center [357, 176] width 12 height 12
click at [0, 0] on input "checkbox" at bounding box center [0, 0] width 0 height 0
click at [1156, 536] on span "Add Selected Ad" at bounding box center [1167, 602] width 111 height 23
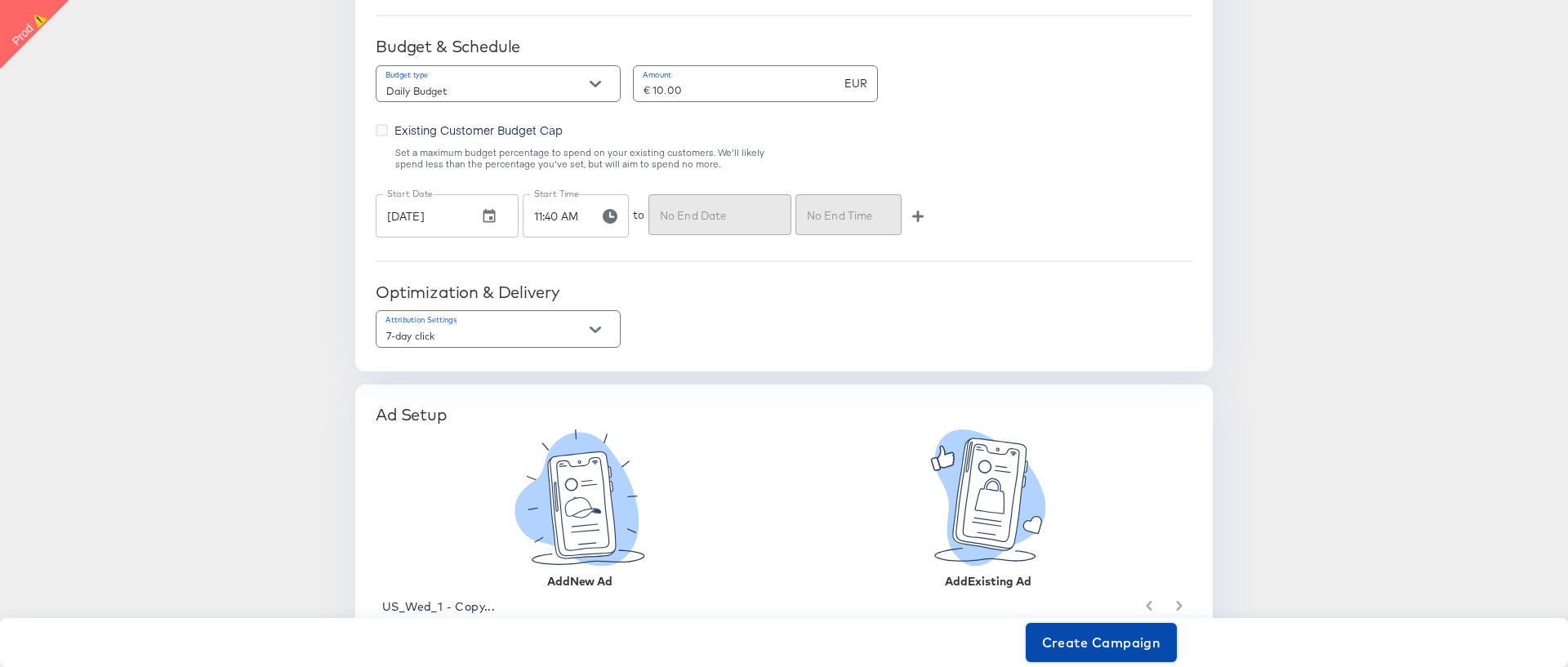
click at [1099, 536] on span "Create Campaign" at bounding box center [1101, 642] width 119 height 23
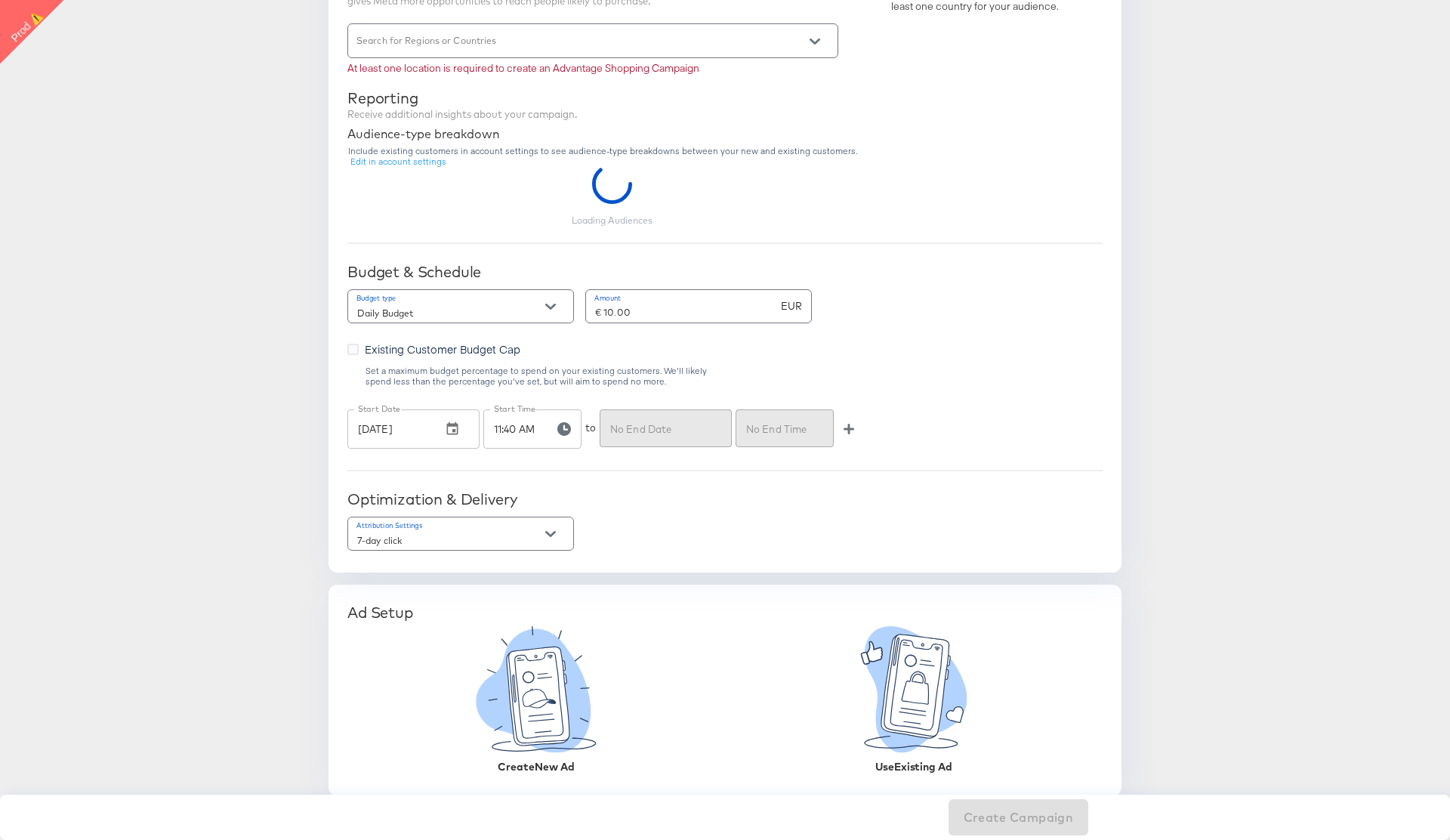
scroll to position [641, 0]
